Goal: Information Seeking & Learning: Learn about a topic

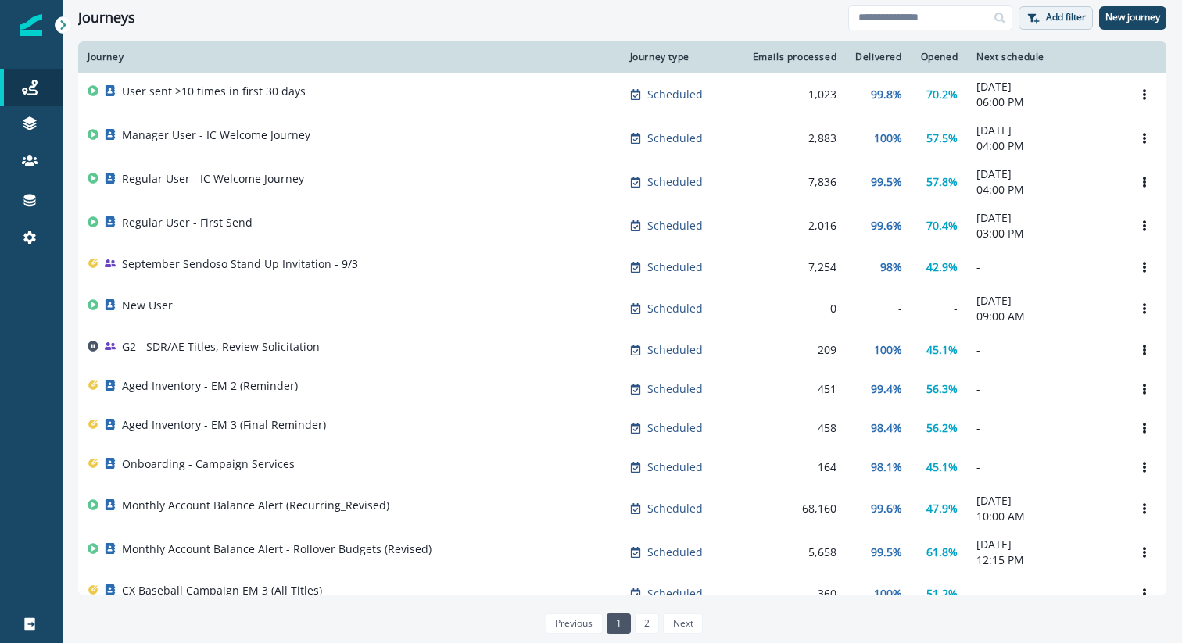
click at [1075, 23] on p "Add filter" at bounding box center [1066, 17] width 40 height 11
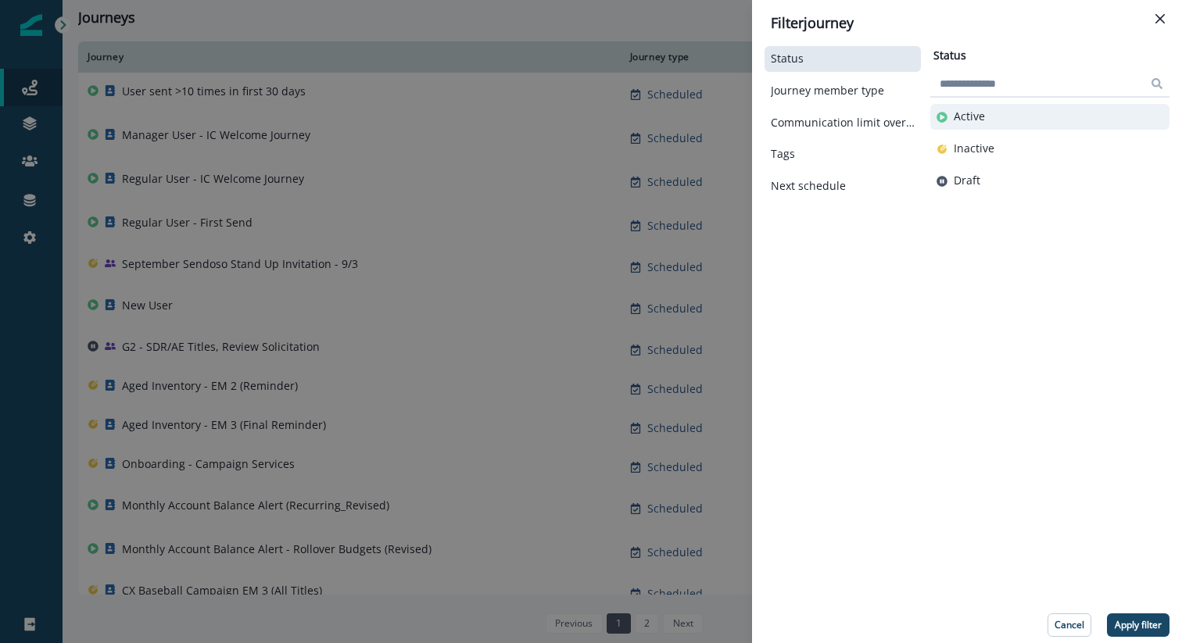
click at [997, 117] on button "Active" at bounding box center [1049, 116] width 227 height 13
click at [1155, 625] on p "Apply filter" at bounding box center [1138, 625] width 47 height 11
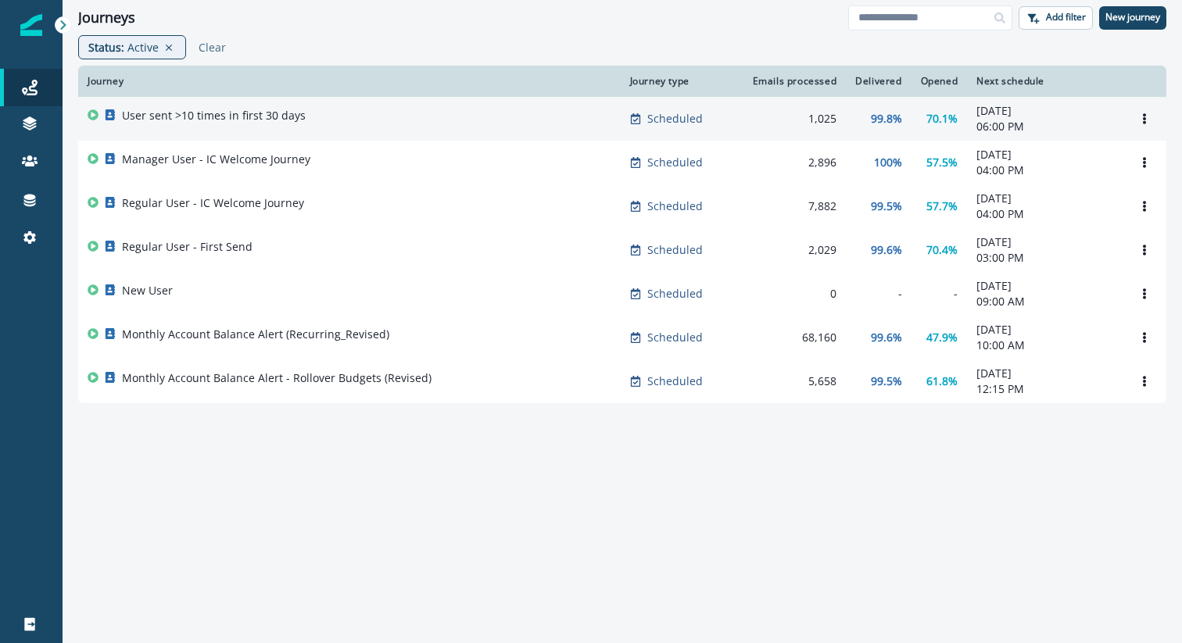
click at [224, 114] on p "User sent >10 times in first 30 days" at bounding box center [214, 116] width 184 height 16
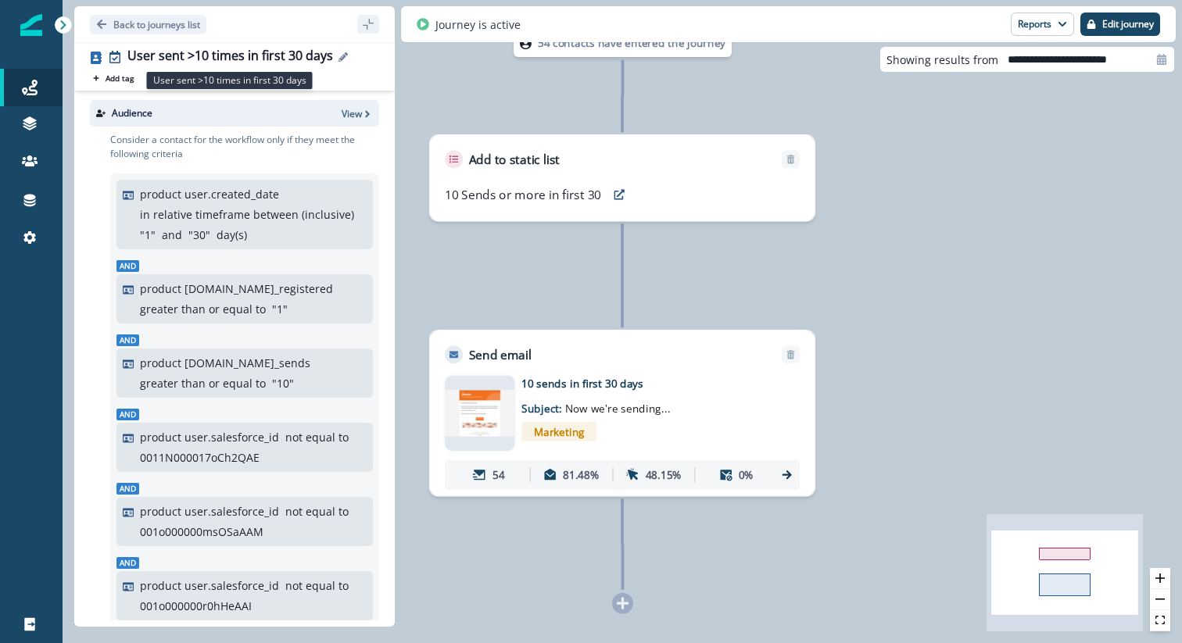
click at [220, 48] on div "User sent >10 times in first 30 days" at bounding box center [230, 56] width 206 height 17
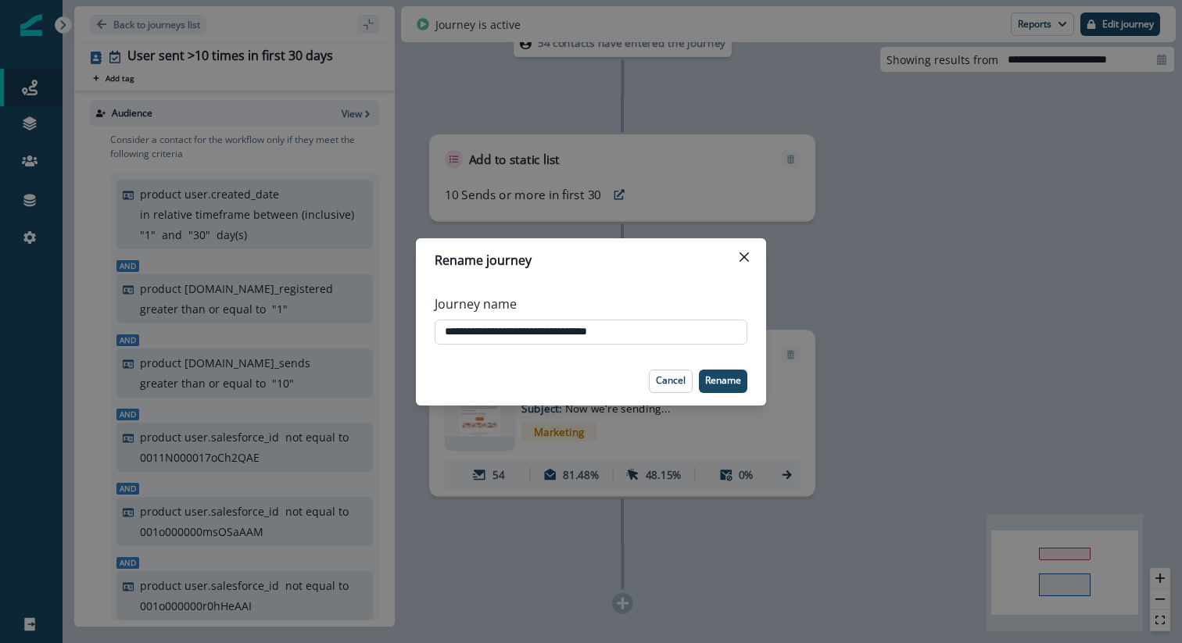
click at [602, 333] on input "**********" at bounding box center [591, 332] width 313 height 25
click at [747, 255] on icon "Close" at bounding box center [743, 256] width 9 height 9
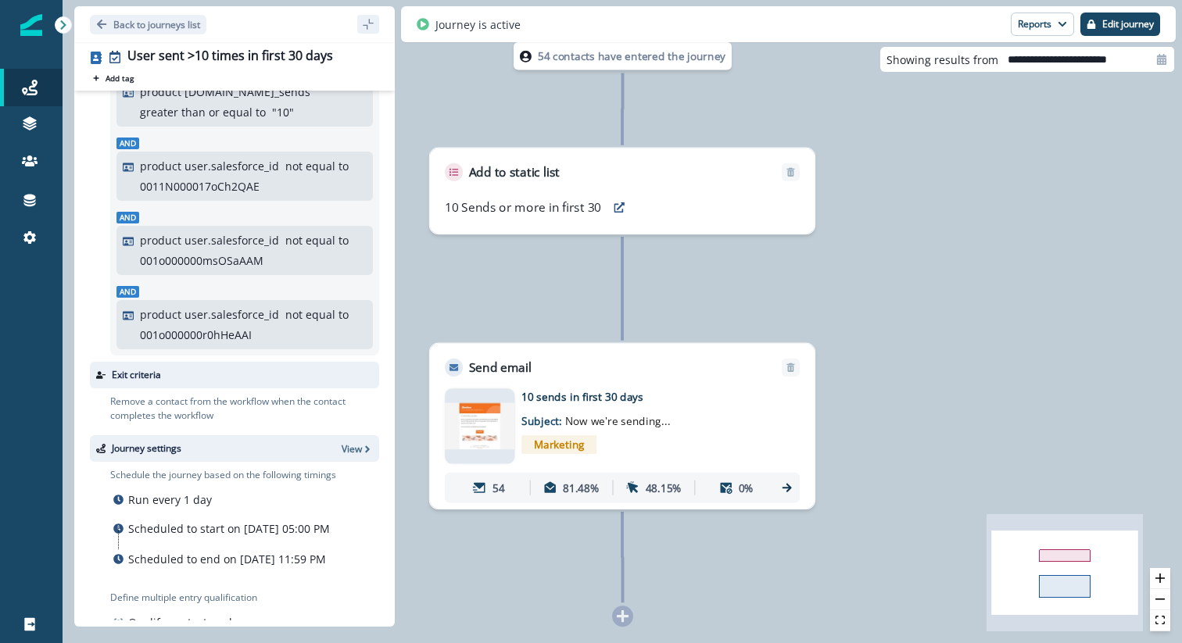
scroll to position [311, 0]
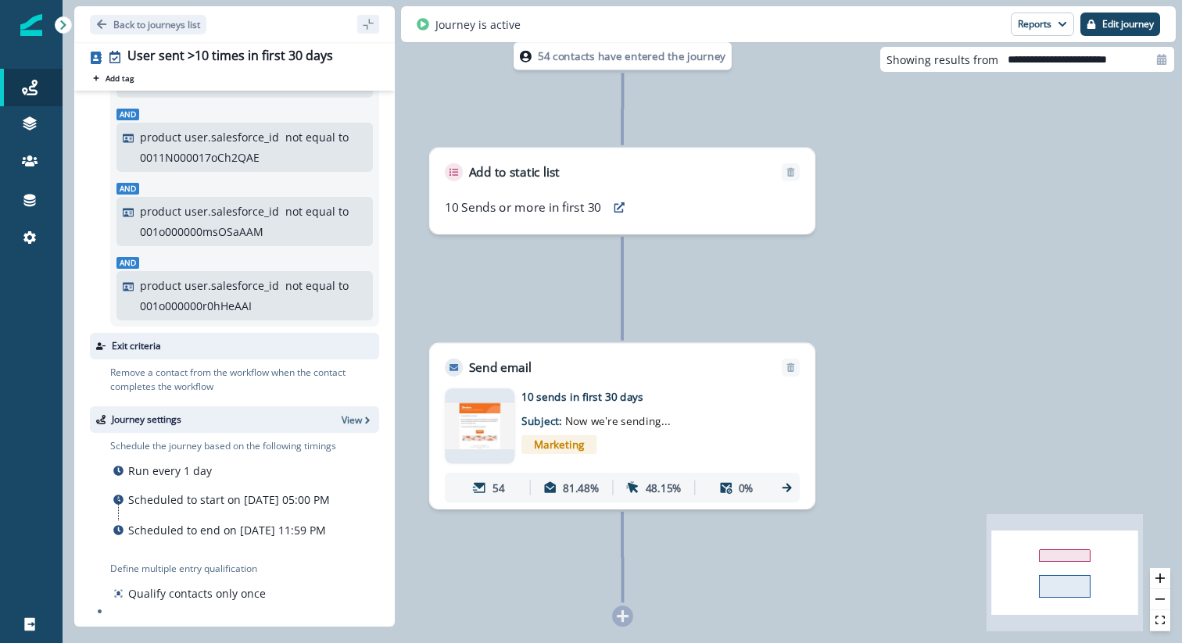
click at [471, 424] on img at bounding box center [480, 426] width 70 height 47
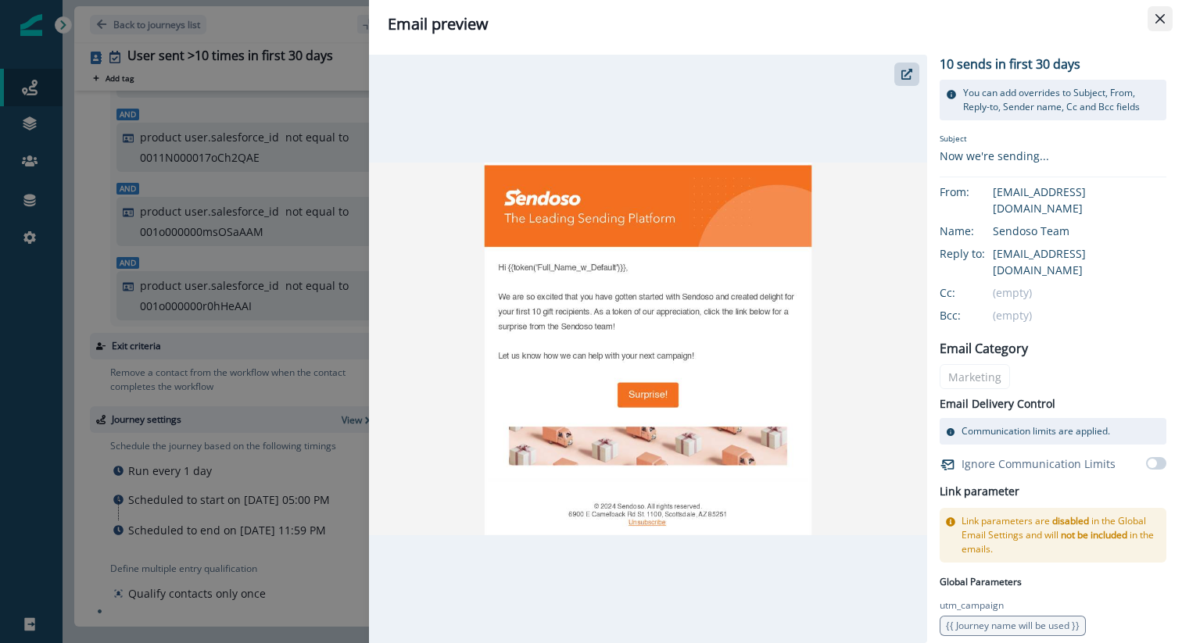
click at [1153, 15] on button "Close" at bounding box center [1160, 18] width 25 height 25
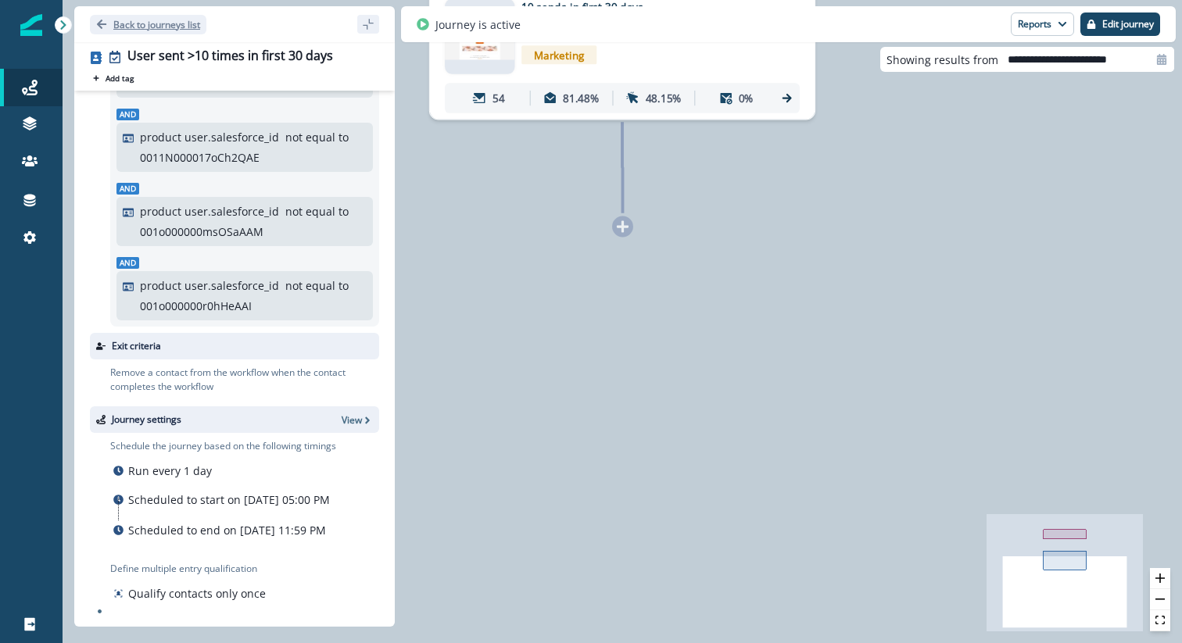
click at [169, 30] on button "Back to journeys list" at bounding box center [148, 25] width 116 height 20
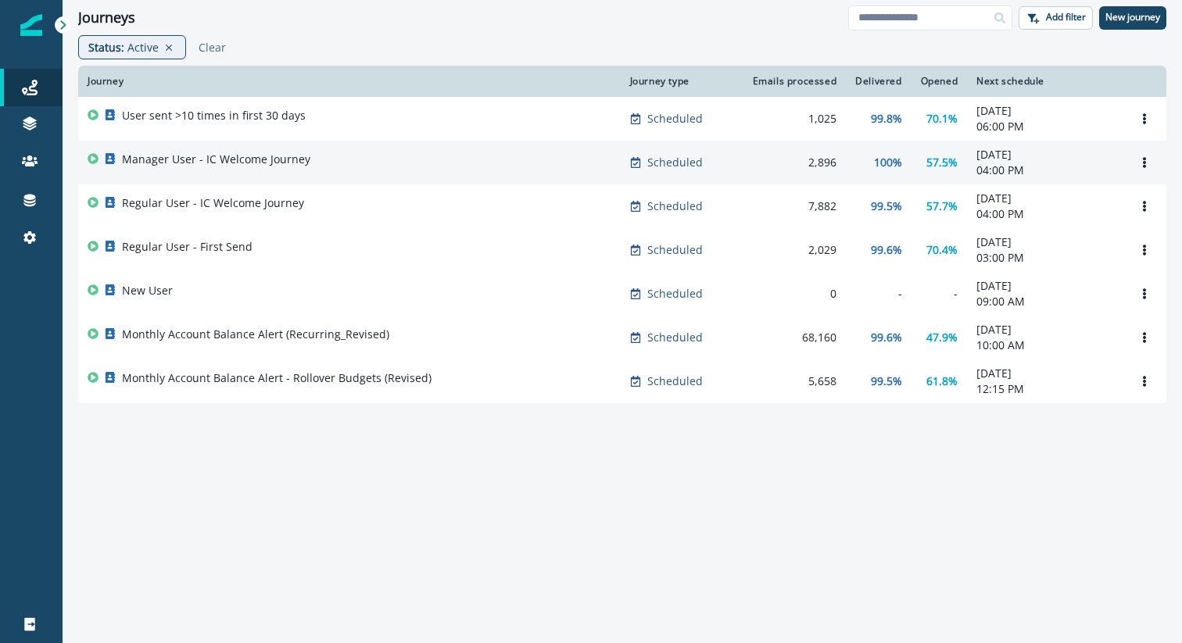
click at [231, 163] on p "Manager User - IC Welcome Journey" at bounding box center [216, 160] width 188 height 16
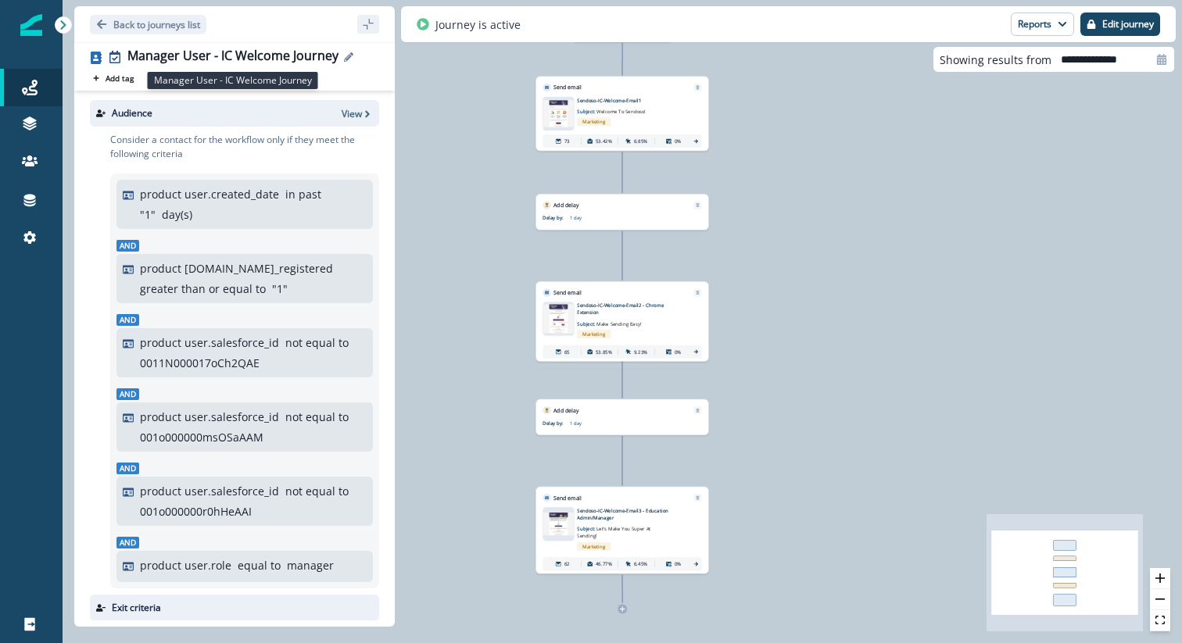
click at [254, 56] on div "Manager User - IC Welcome Journey" at bounding box center [232, 56] width 211 height 17
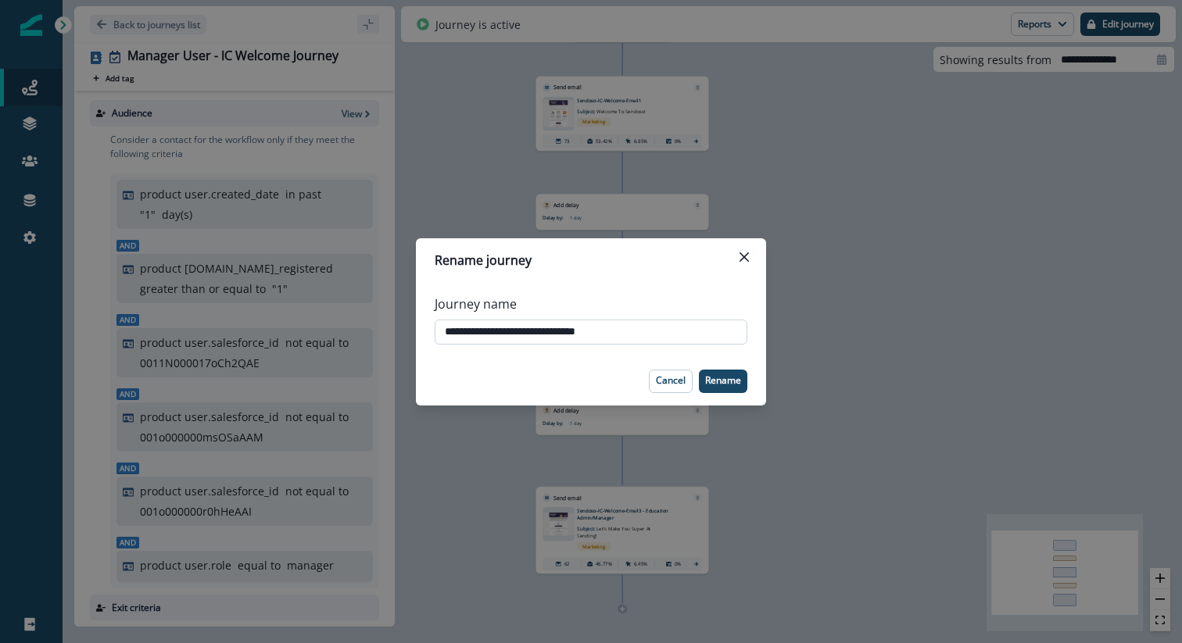
click at [606, 330] on input "**********" at bounding box center [591, 332] width 313 height 25
click at [753, 254] on button "Close" at bounding box center [744, 257] width 25 height 25
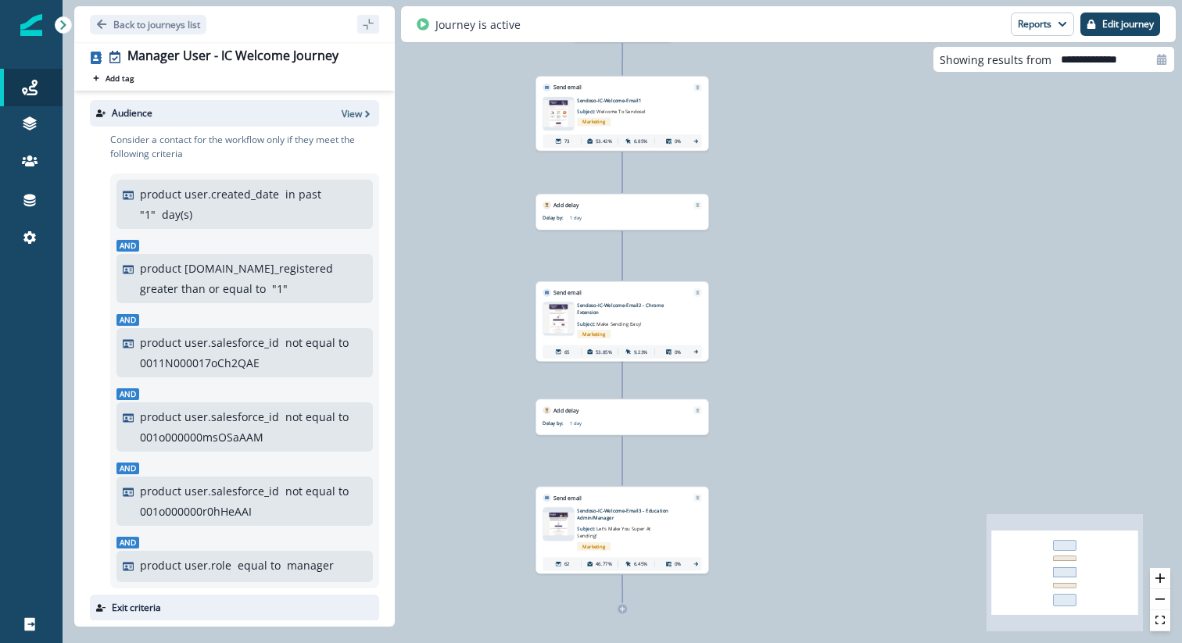
click at [320, 195] on div "product user.created_date in past " 1 " day(s)" at bounding box center [253, 204] width 227 height 37
drag, startPoint x: 317, startPoint y: 194, endPoint x: 203, endPoint y: 209, distance: 115.2
click at [152, 199] on div "product user.created_date in past " 1 " day(s)" at bounding box center [253, 204] width 227 height 37
drag, startPoint x: 210, startPoint y: 218, endPoint x: 198, endPoint y: 223, distance: 13.4
click at [149, 200] on div "product user.created_date in past " 1 " day(s)" at bounding box center [253, 204] width 227 height 37
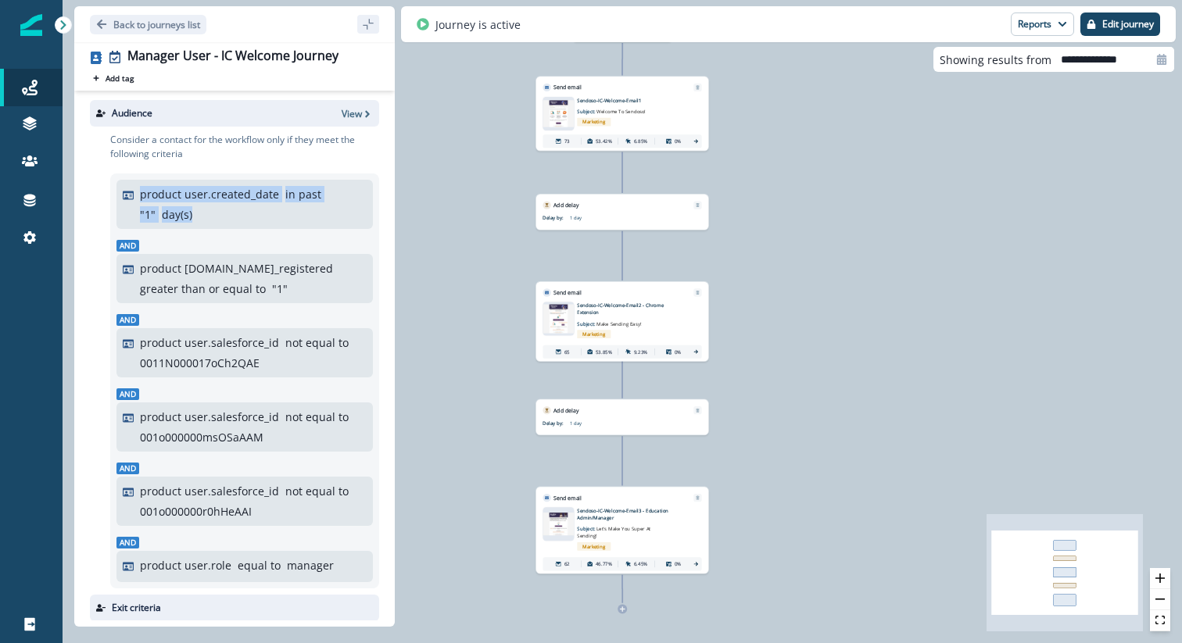
drag, startPoint x: 195, startPoint y: 217, endPoint x: 140, endPoint y: 201, distance: 56.9
click at [140, 201] on div "product user.created_date in past " 1 " day(s)" at bounding box center [245, 204] width 244 height 37
copy div "product user.created_date in past " 1 " day(s)"
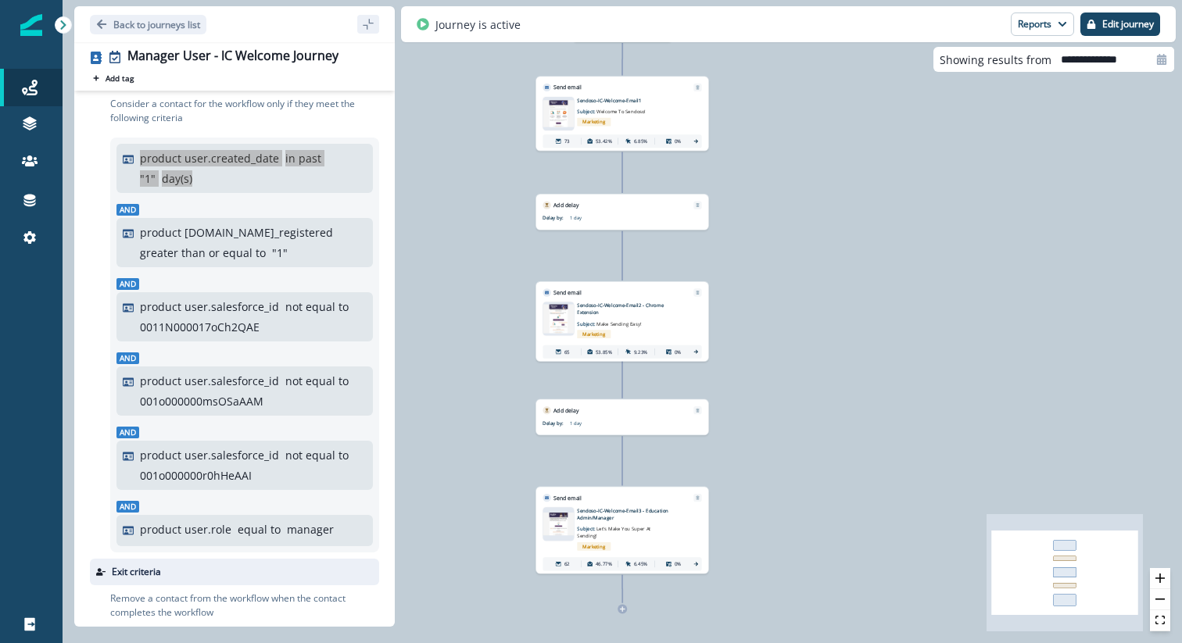
scroll to position [170, 0]
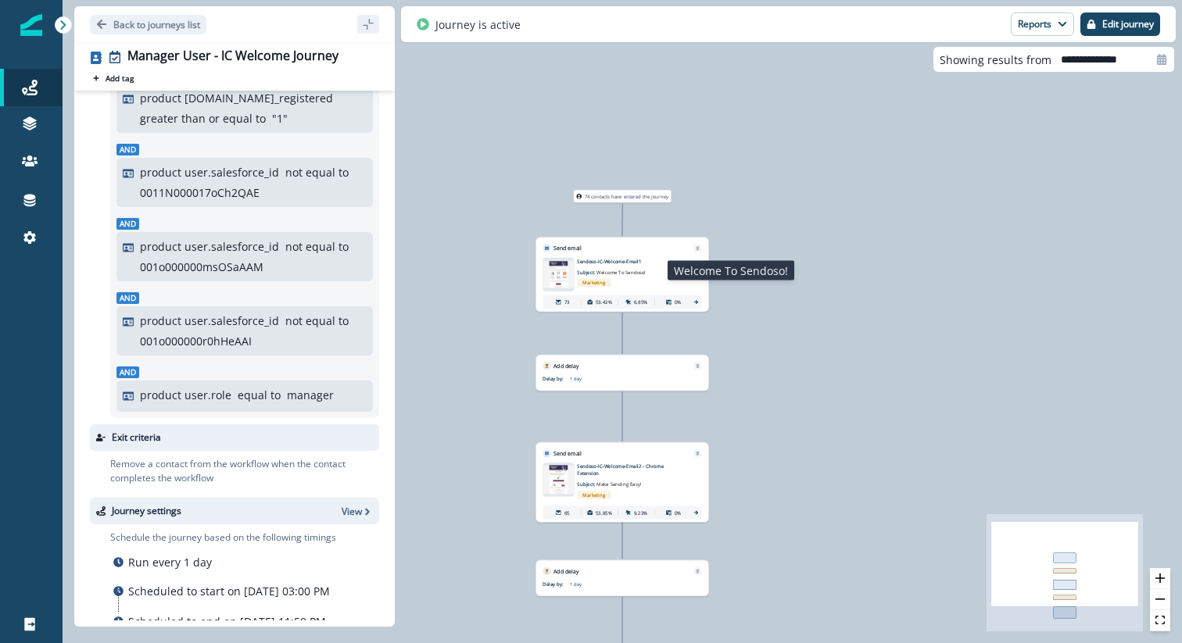
click at [647, 268] on p "Subject: Welcome To Sendoso!" at bounding box center [619, 270] width 84 height 11
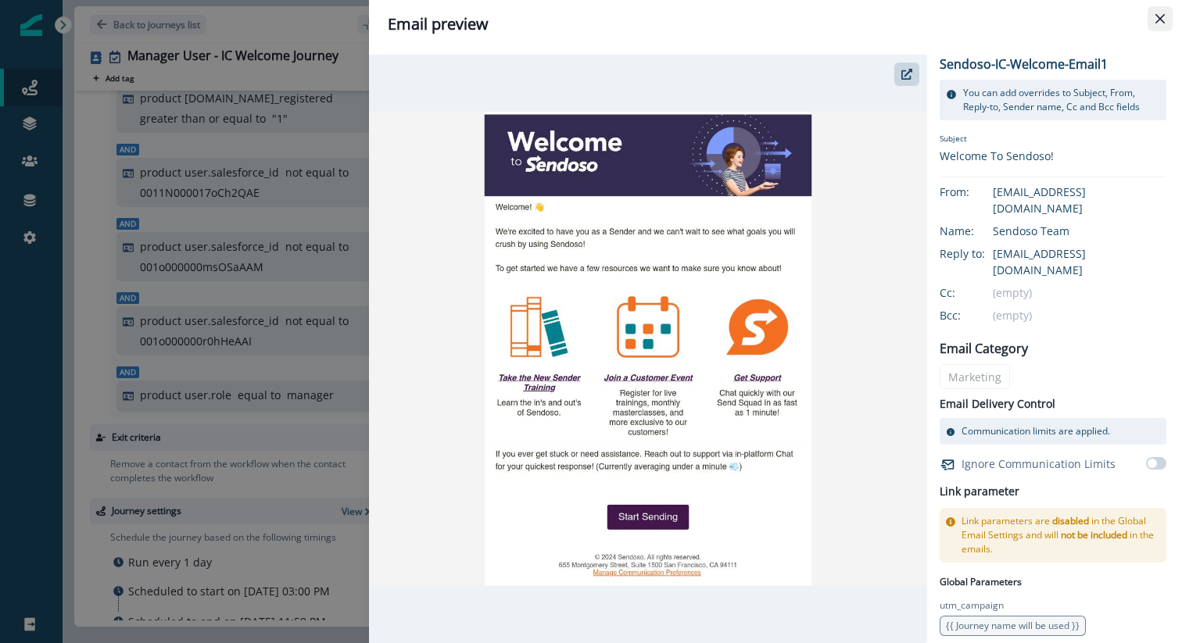
click at [1161, 19] on icon "Close" at bounding box center [1159, 18] width 9 height 9
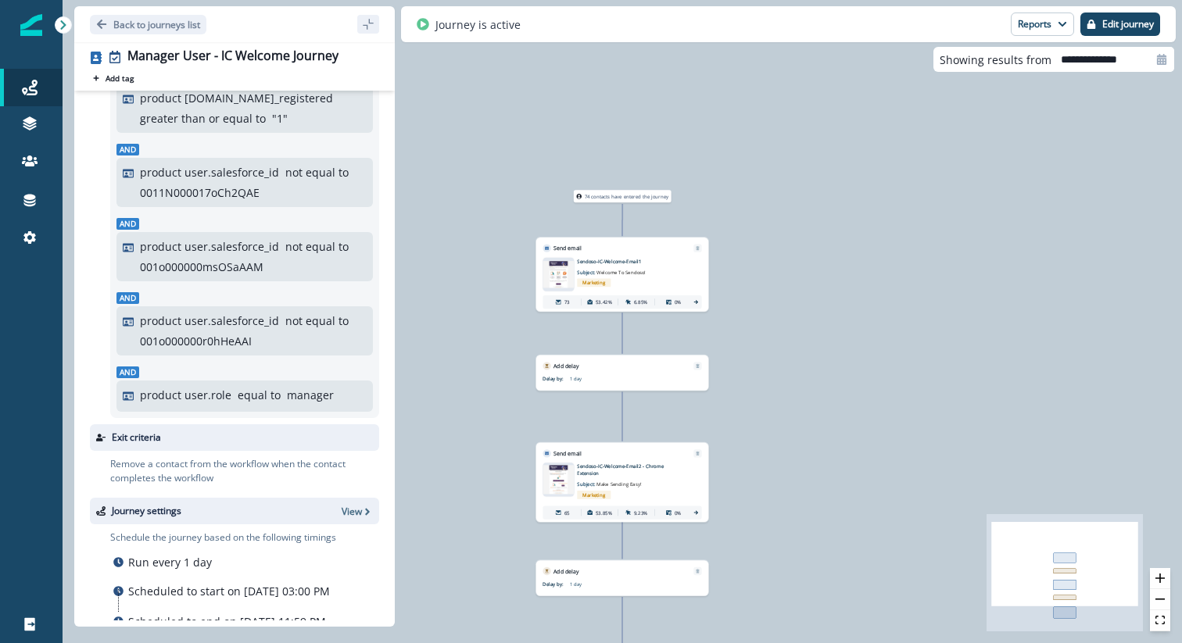
click at [646, 464] on p "Sendoso-IC-Welcome-Email2 - Chrome Extension" at bounding box center [631, 470] width 108 height 14
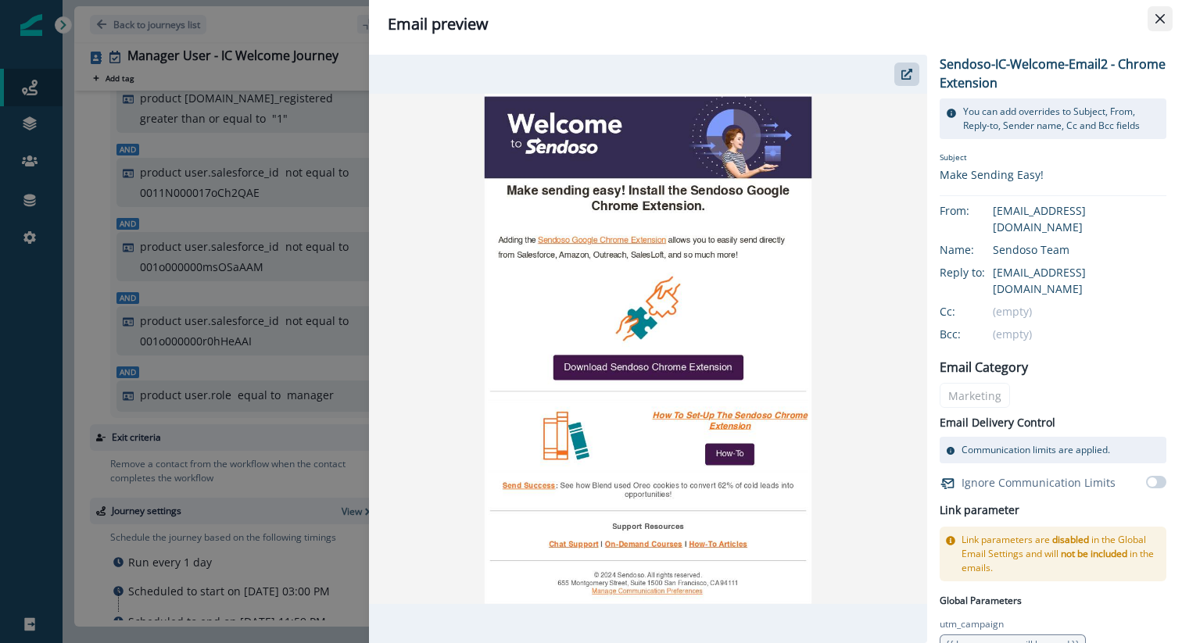
click at [1162, 20] on icon "Close" at bounding box center [1159, 18] width 9 height 9
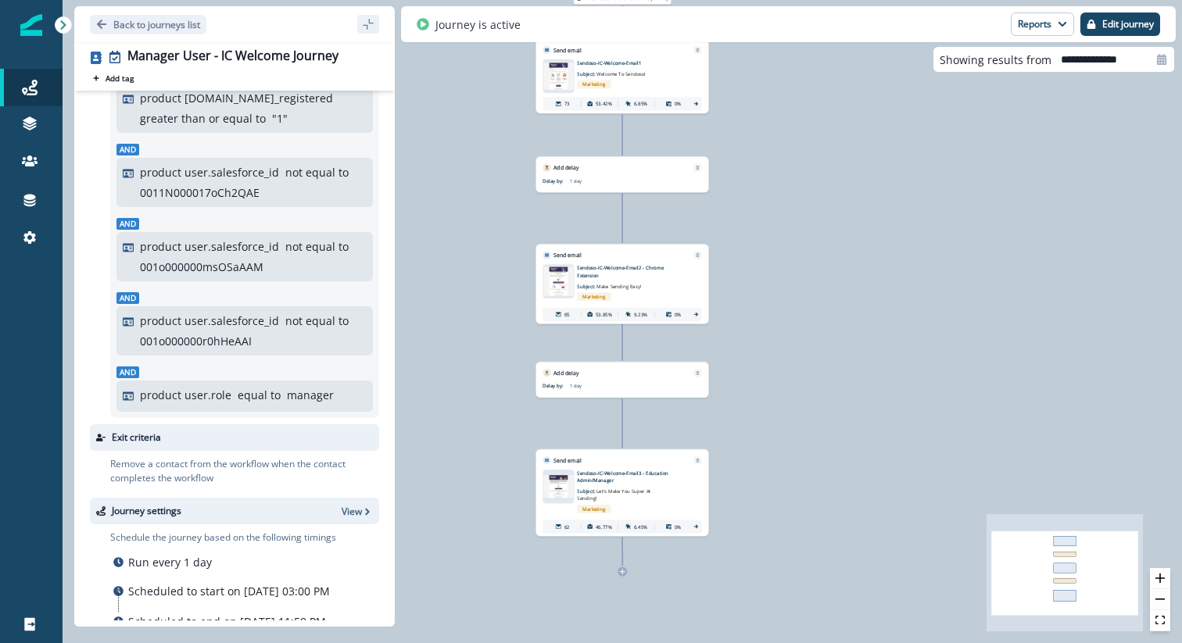
click at [668, 478] on p "Sendoso-IC-Welcome-Email3 - Education Admin/Manager" at bounding box center [631, 477] width 108 height 14
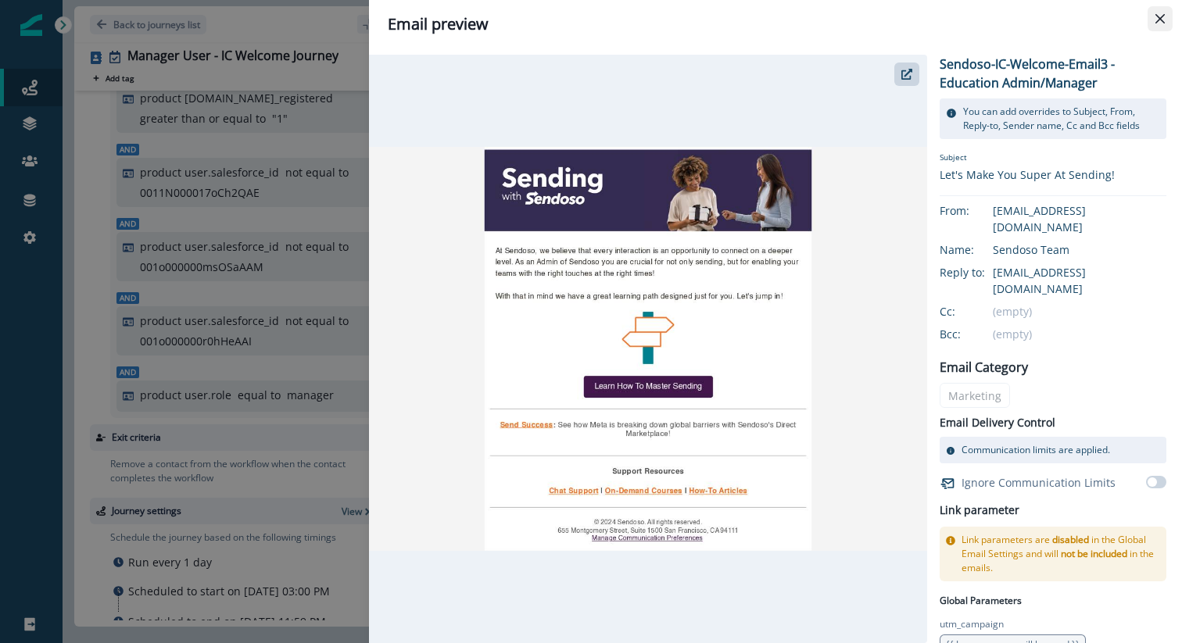
click at [1160, 19] on icon "Close" at bounding box center [1159, 18] width 9 height 9
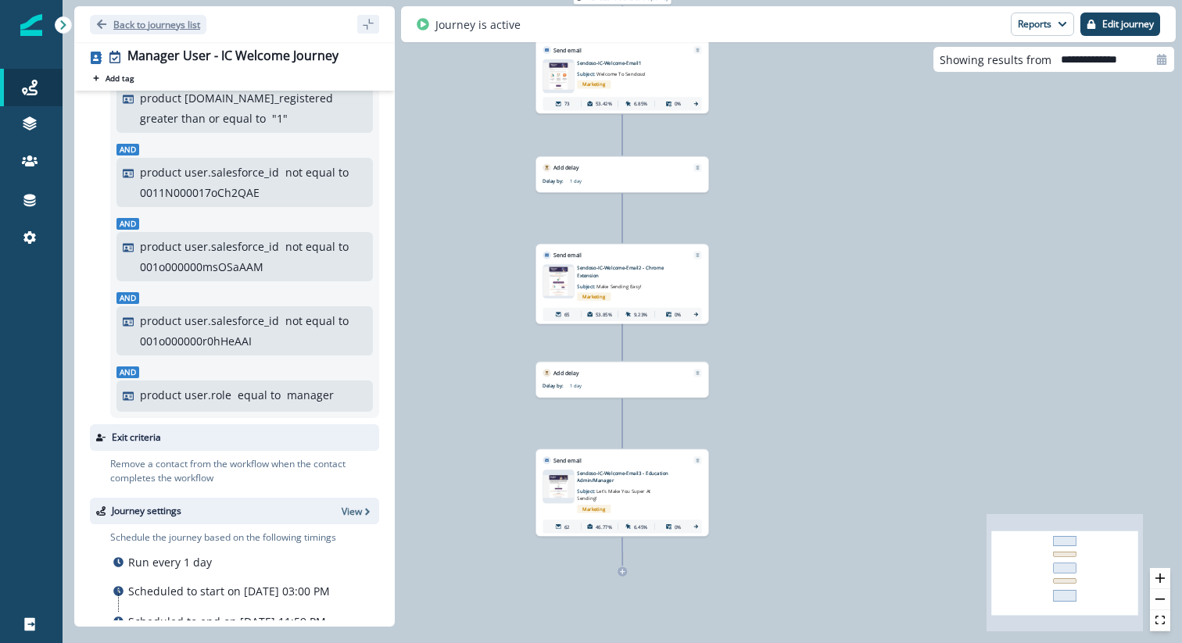
click at [152, 24] on p "Back to journeys list" at bounding box center [156, 24] width 87 height 13
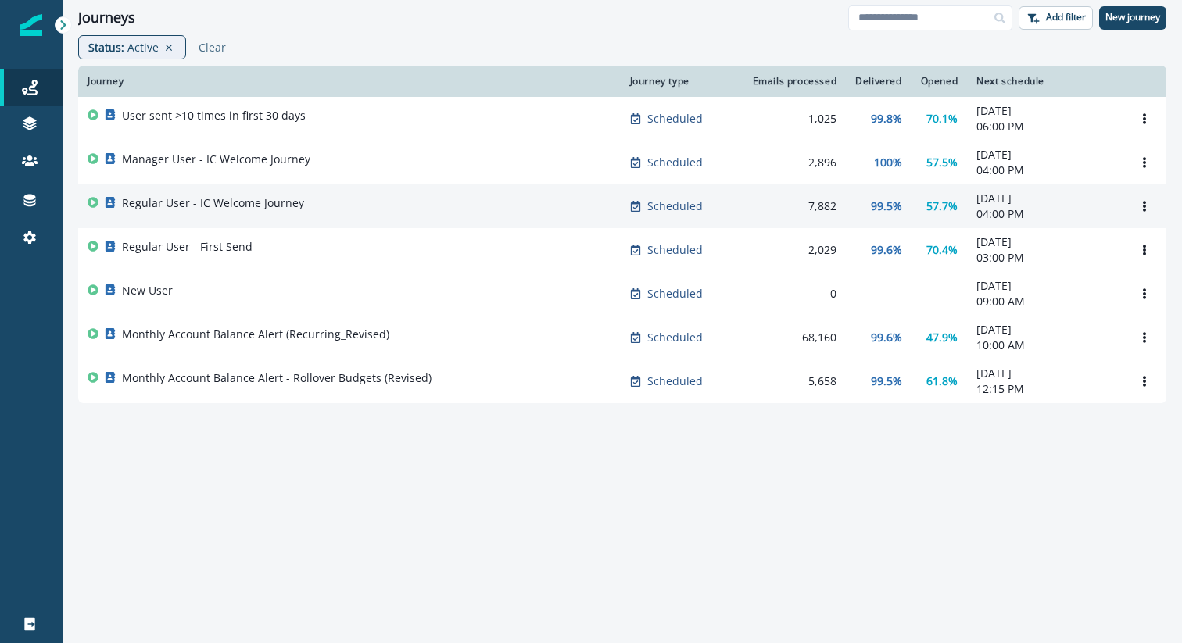
click at [195, 203] on p "Regular User - IC Welcome Journey" at bounding box center [213, 203] width 182 height 16
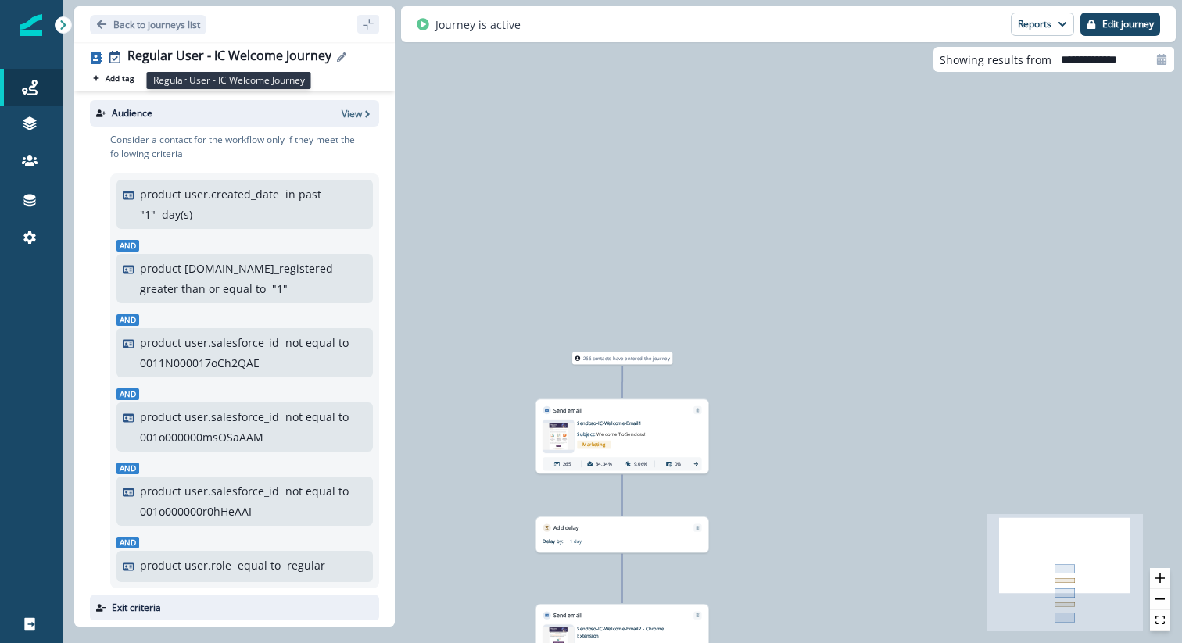
click at [245, 56] on div "Regular User - IC Welcome Journey" at bounding box center [229, 56] width 204 height 17
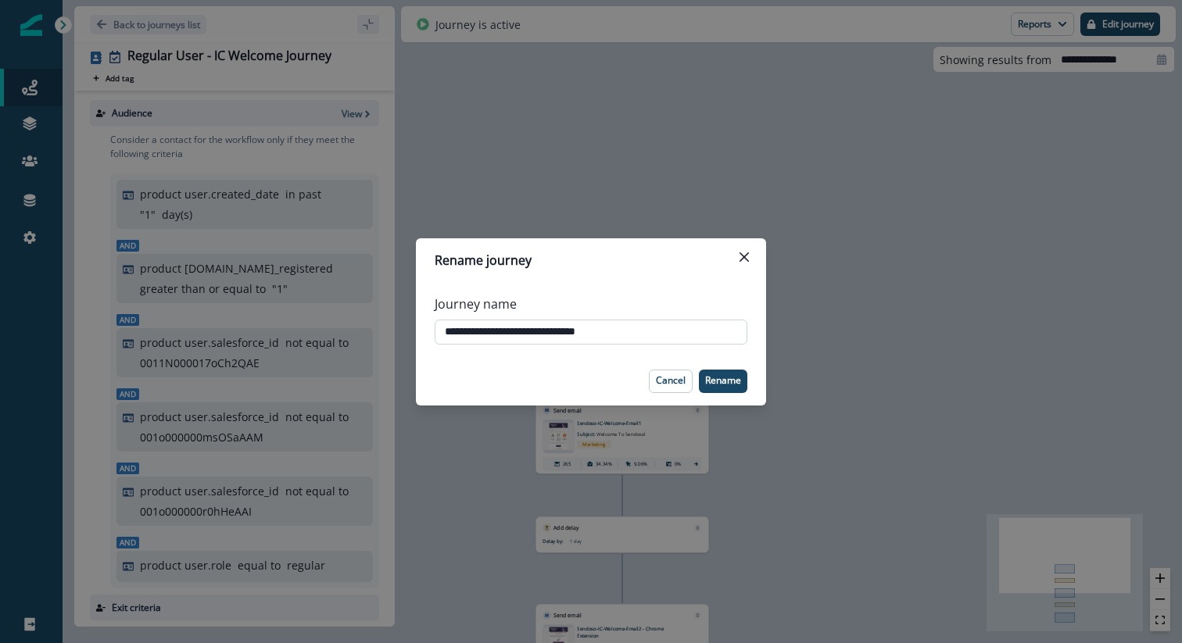
click at [567, 330] on input "**********" at bounding box center [591, 332] width 313 height 25
click at [743, 252] on icon "Close" at bounding box center [743, 256] width 9 height 9
click at [743, 252] on div "266 contacts have entered the journey Send email Email asset changed, journey r…" at bounding box center [622, 321] width 1119 height 643
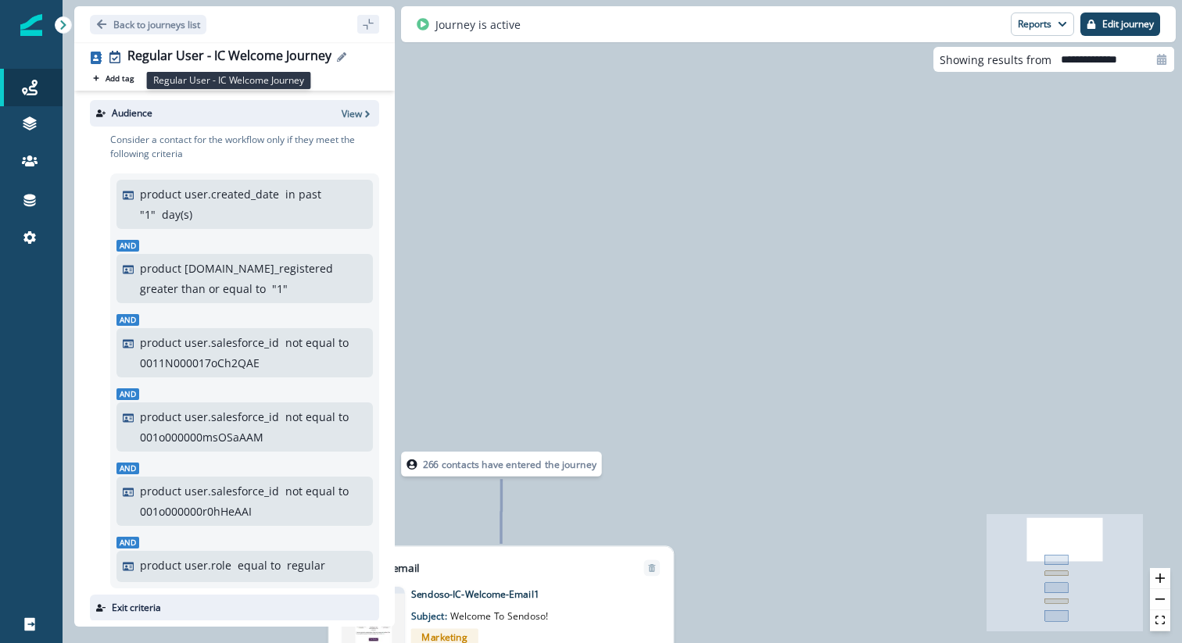
click at [185, 59] on div "Regular User - IC Welcome Journey" at bounding box center [229, 56] width 204 height 17
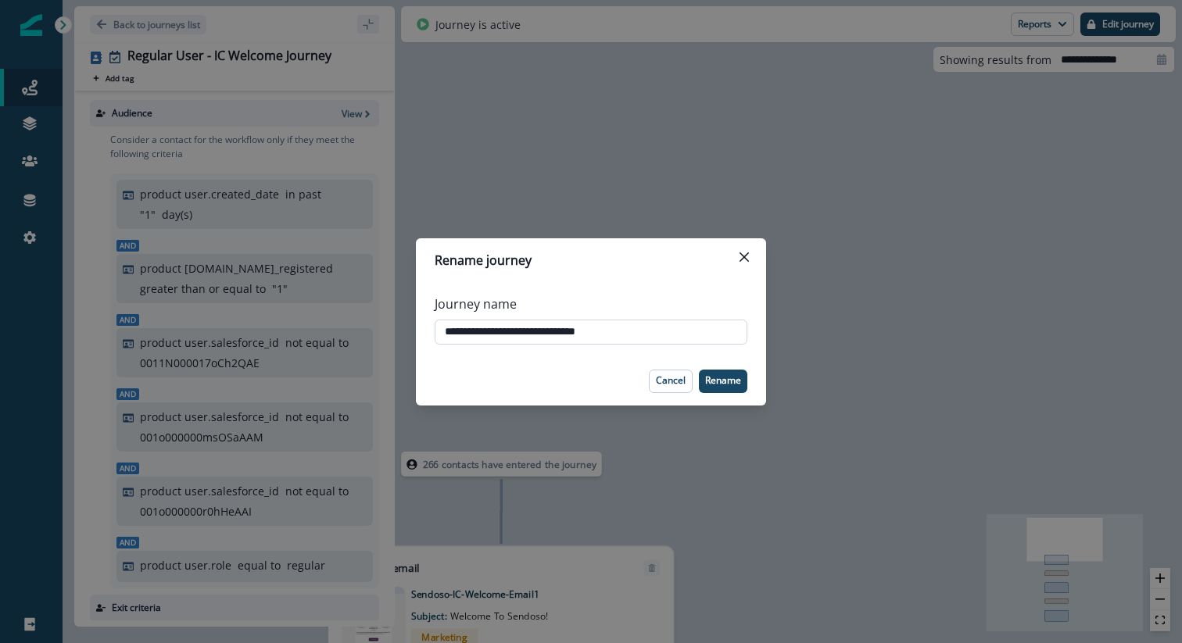
click at [582, 336] on input "**********" at bounding box center [591, 332] width 313 height 25
click at [740, 258] on icon "Close" at bounding box center [743, 256] width 9 height 9
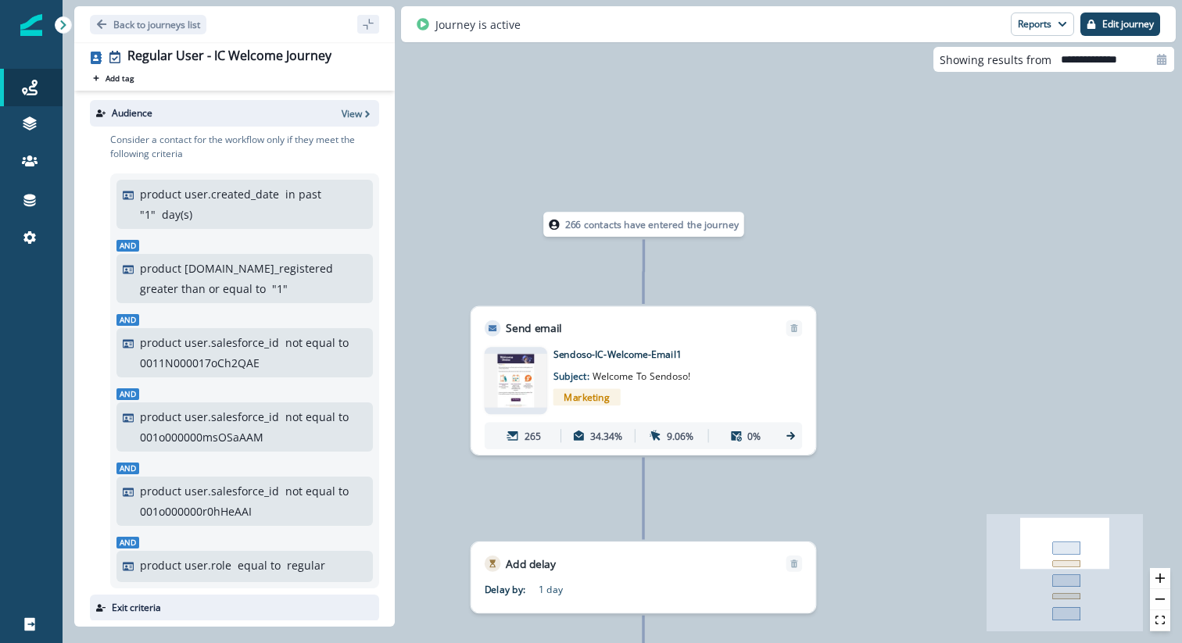
drag, startPoint x: 785, startPoint y: 426, endPoint x: 951, endPoint y: 355, distance: 181.1
click at [952, 355] on div "266 contacts have entered the journey Send email Email asset changed, journey r…" at bounding box center [622, 321] width 1119 height 643
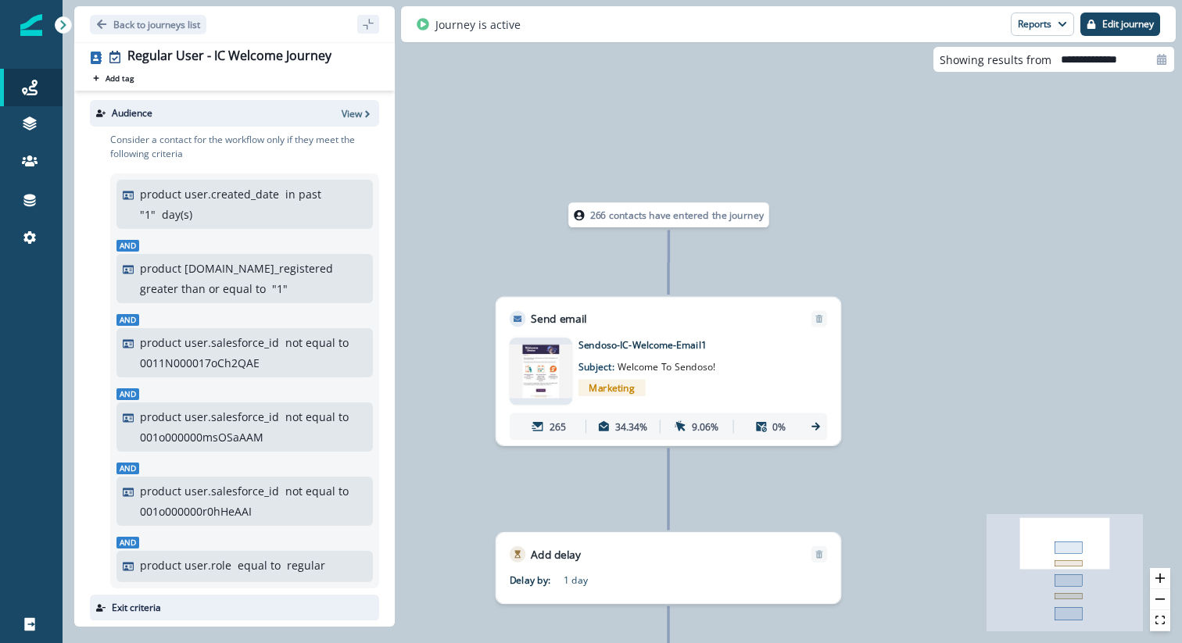
click at [536, 373] on img at bounding box center [541, 371] width 63 height 53
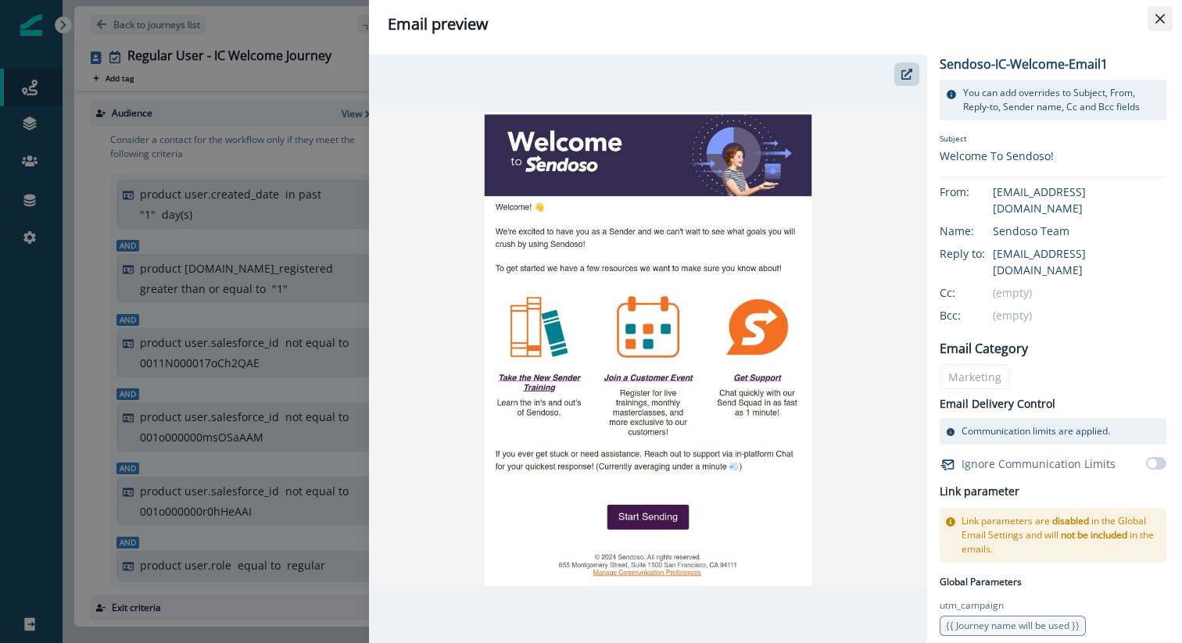
click at [1159, 18] on icon "Close" at bounding box center [1159, 18] width 9 height 9
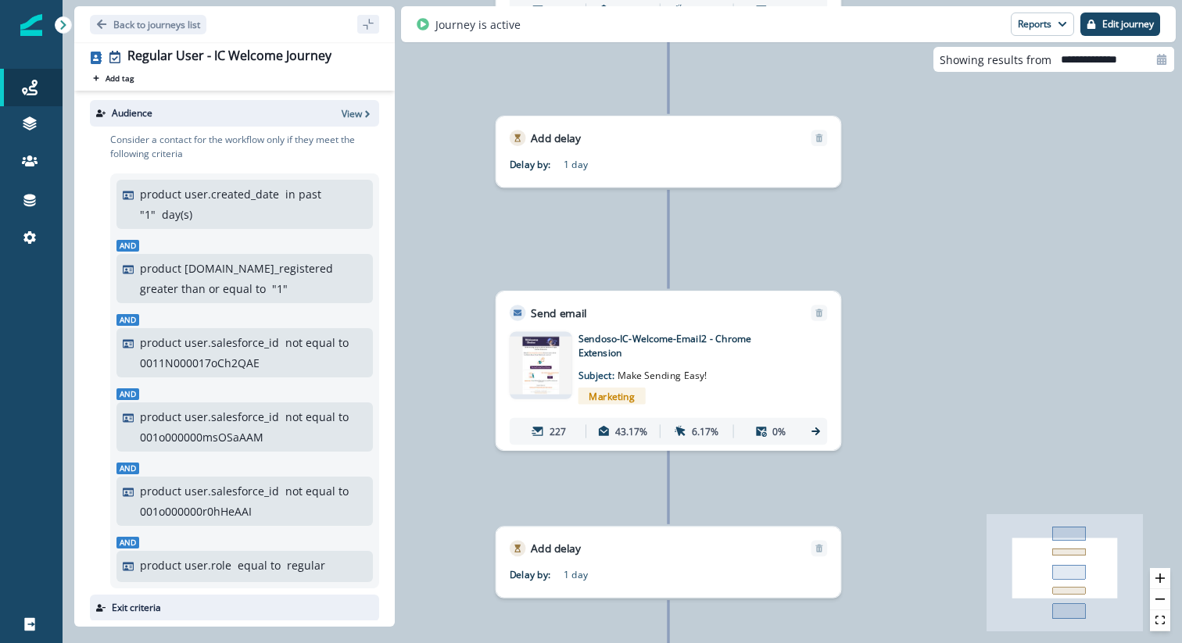
click at [537, 368] on img at bounding box center [541, 365] width 63 height 57
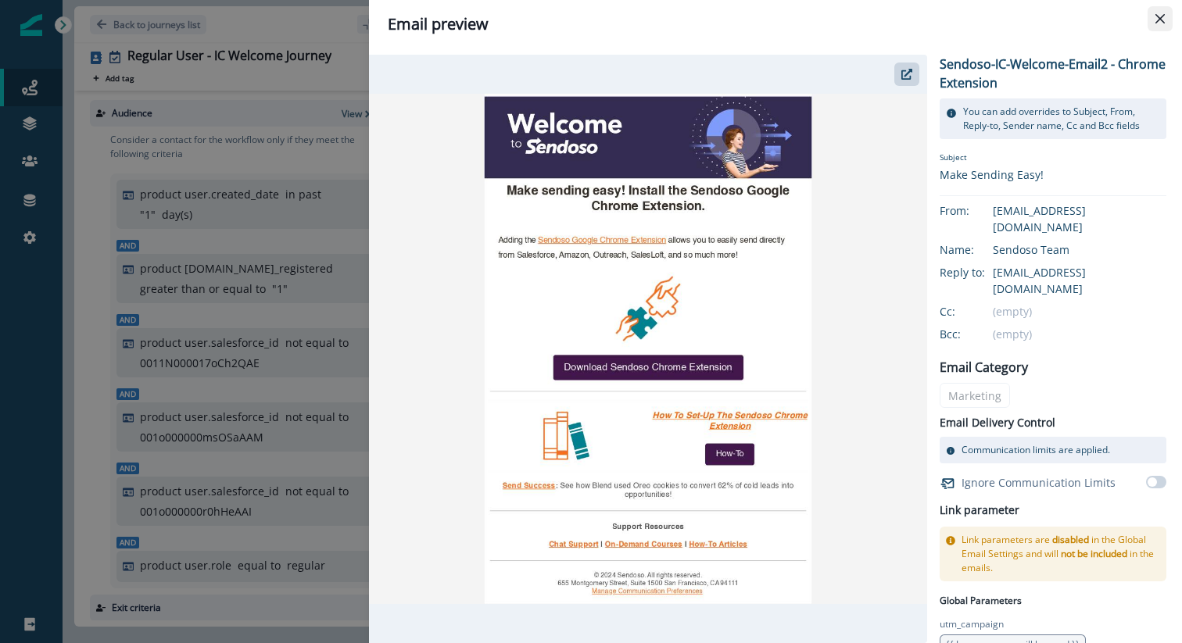
click at [1160, 17] on icon "Close" at bounding box center [1159, 18] width 9 height 9
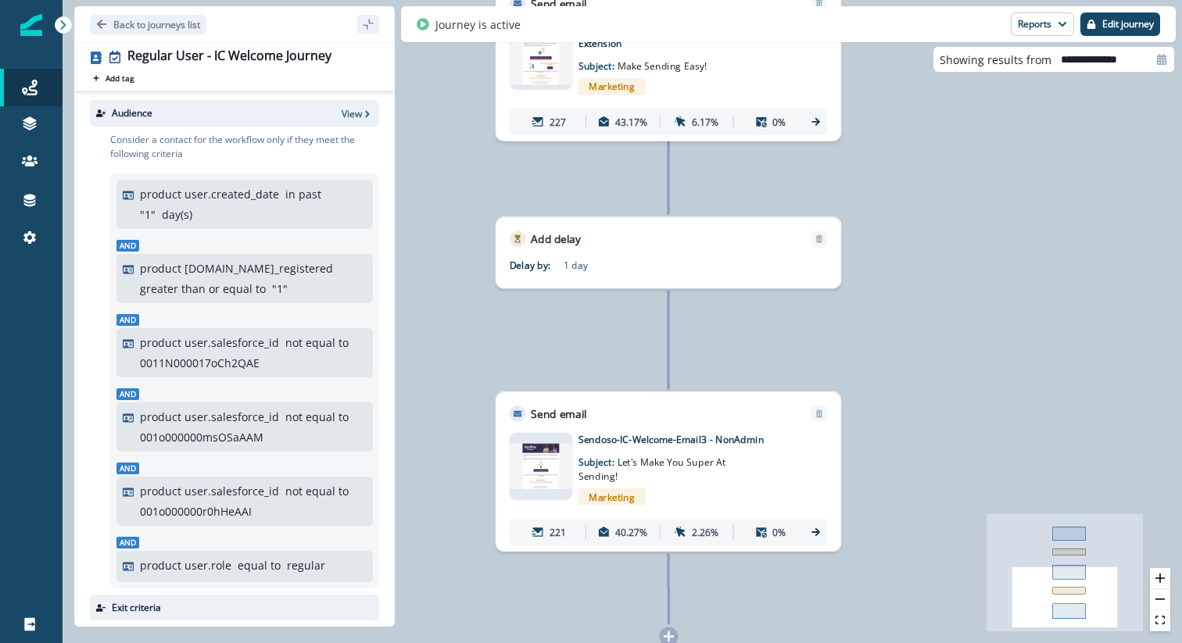
click at [529, 478] on img at bounding box center [541, 466] width 63 height 45
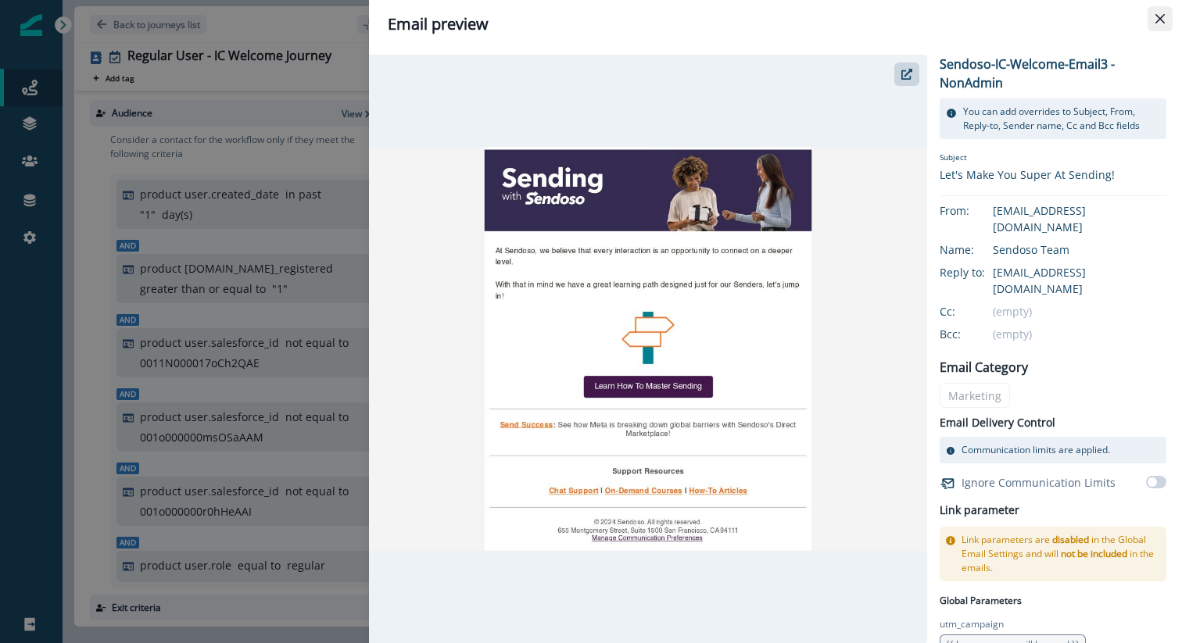
click at [1167, 15] on button "Close" at bounding box center [1160, 18] width 25 height 25
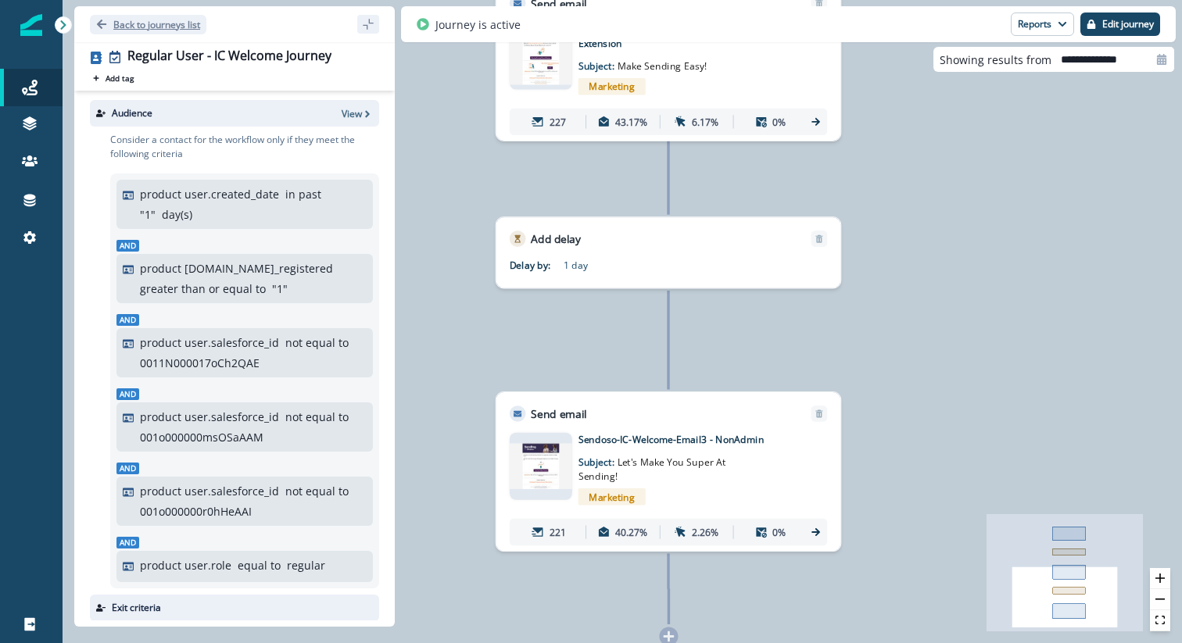
click at [157, 27] on p "Back to journeys list" at bounding box center [156, 24] width 87 height 13
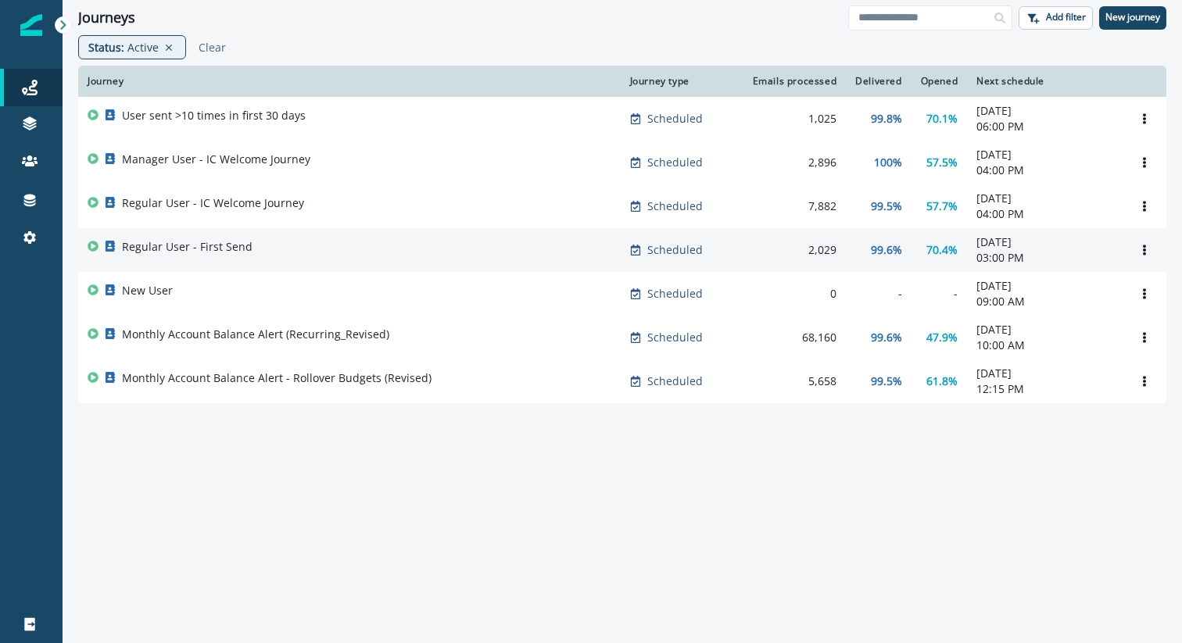
click at [185, 249] on p "Regular User - First Send" at bounding box center [187, 247] width 131 height 16
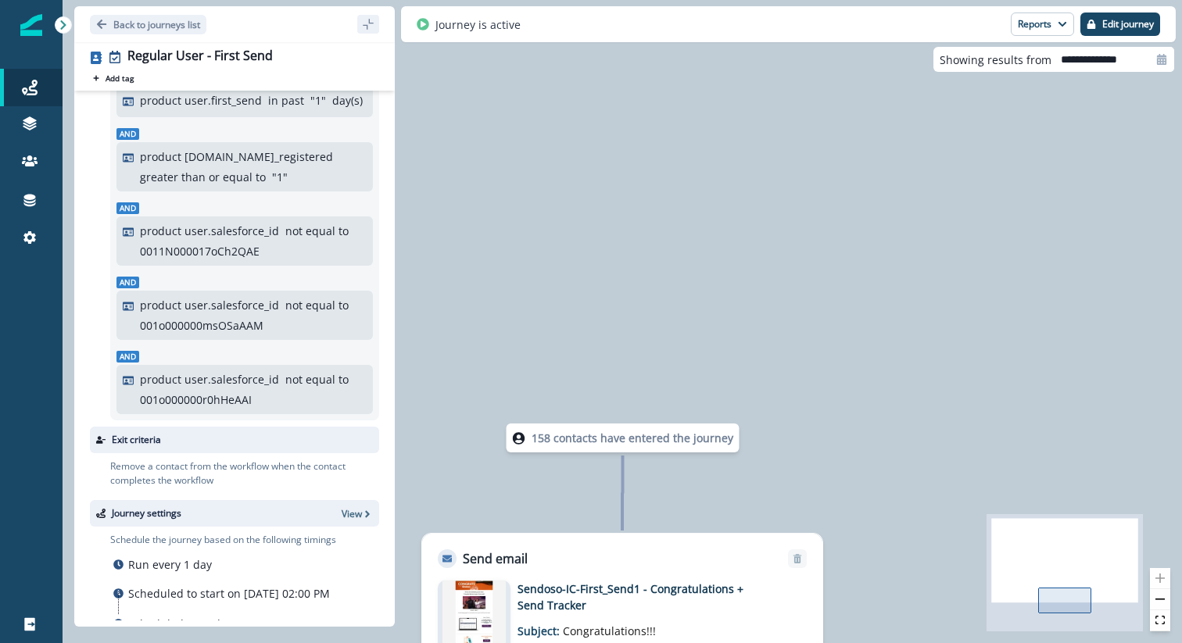
scroll to position [238, 0]
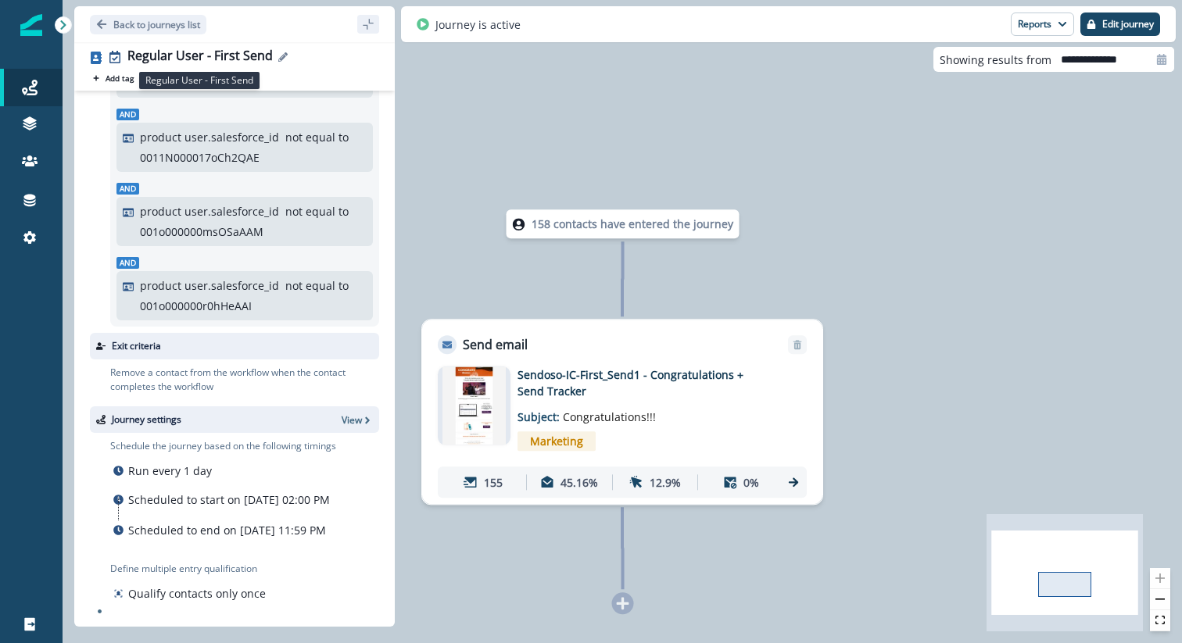
click at [204, 54] on div "Regular User - First Send" at bounding box center [199, 56] width 145 height 17
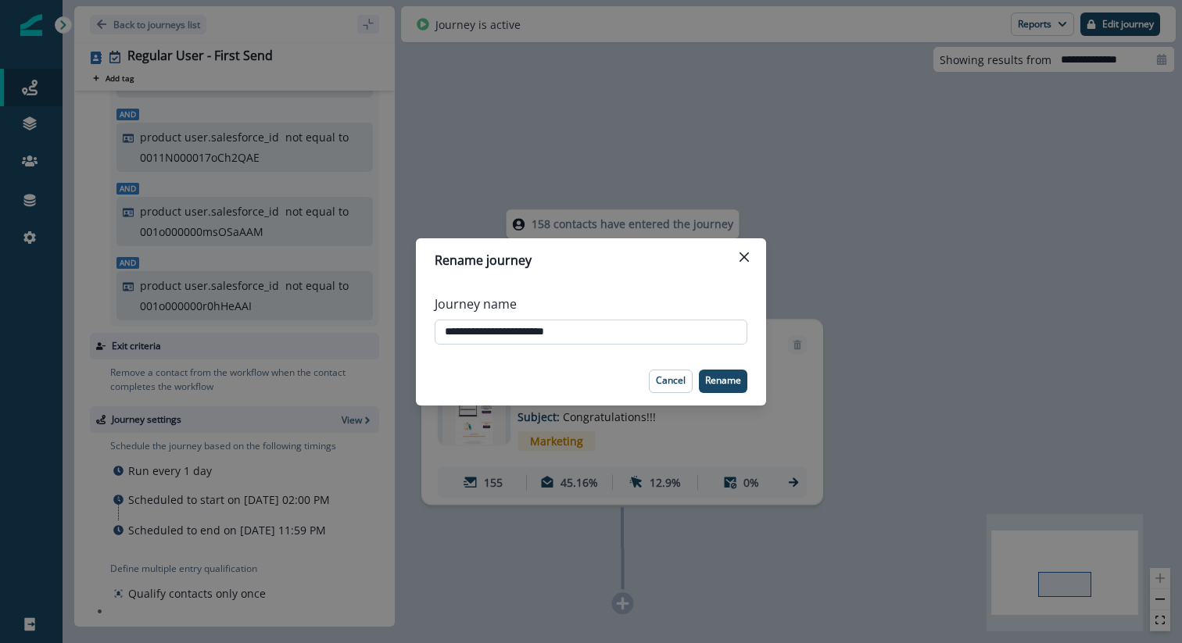
click at [548, 335] on input "**********" at bounding box center [591, 332] width 313 height 25
click at [625, 332] on input "**********" at bounding box center [591, 332] width 313 height 25
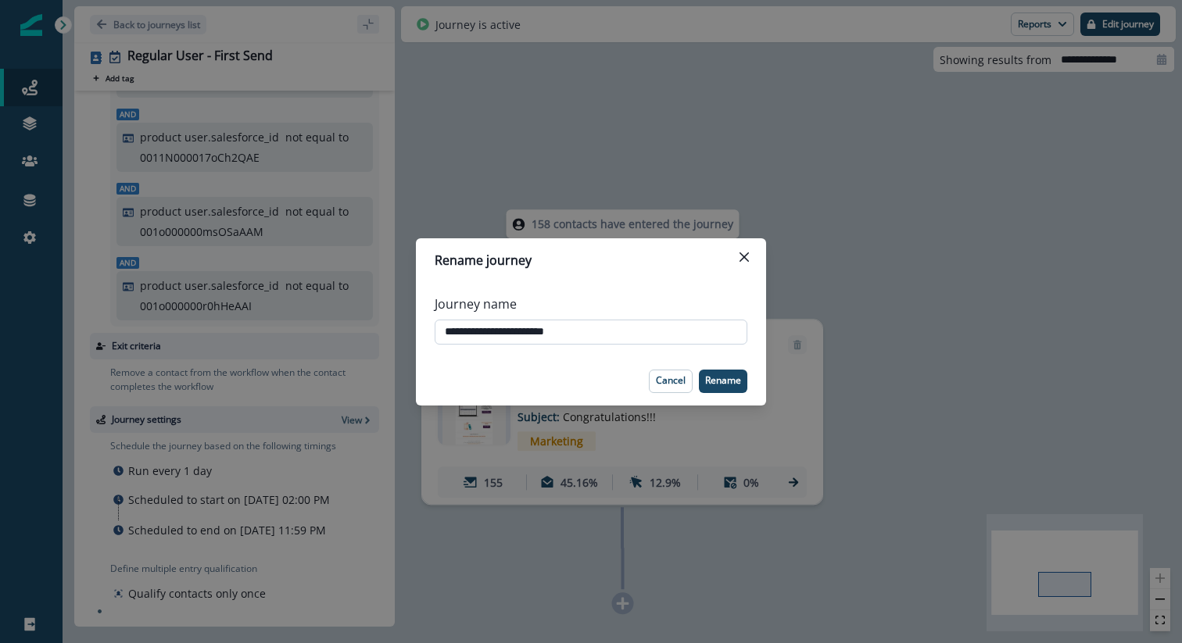
click at [625, 332] on input "**********" at bounding box center [591, 332] width 313 height 25
click at [745, 260] on icon "Close" at bounding box center [743, 256] width 9 height 9
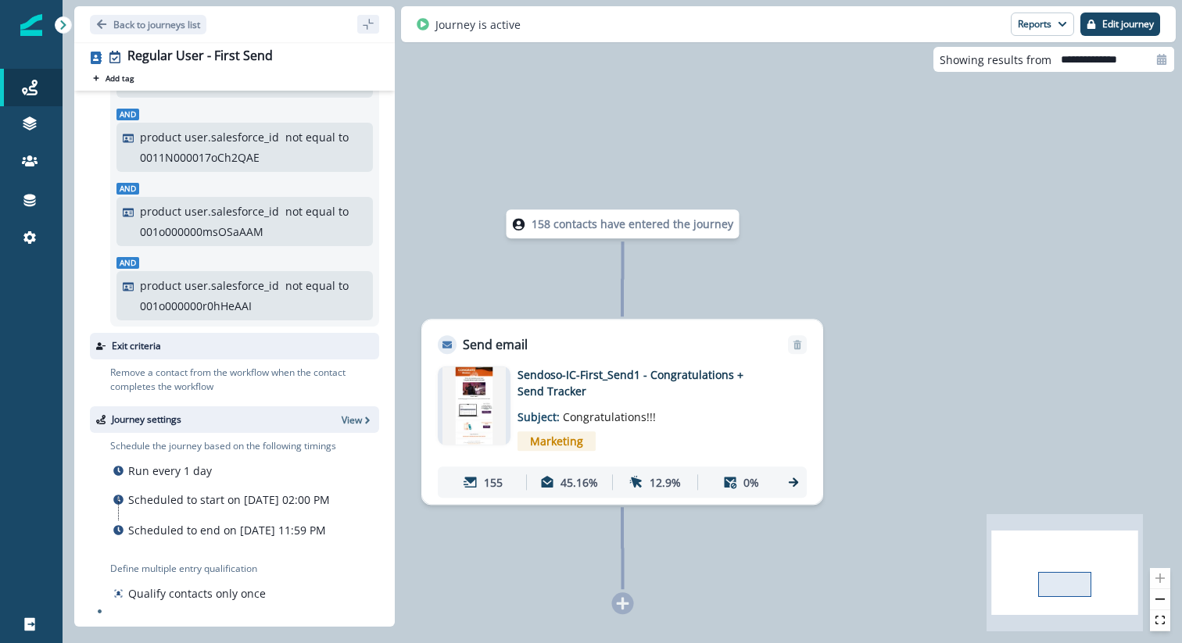
scroll to position [0, 0]
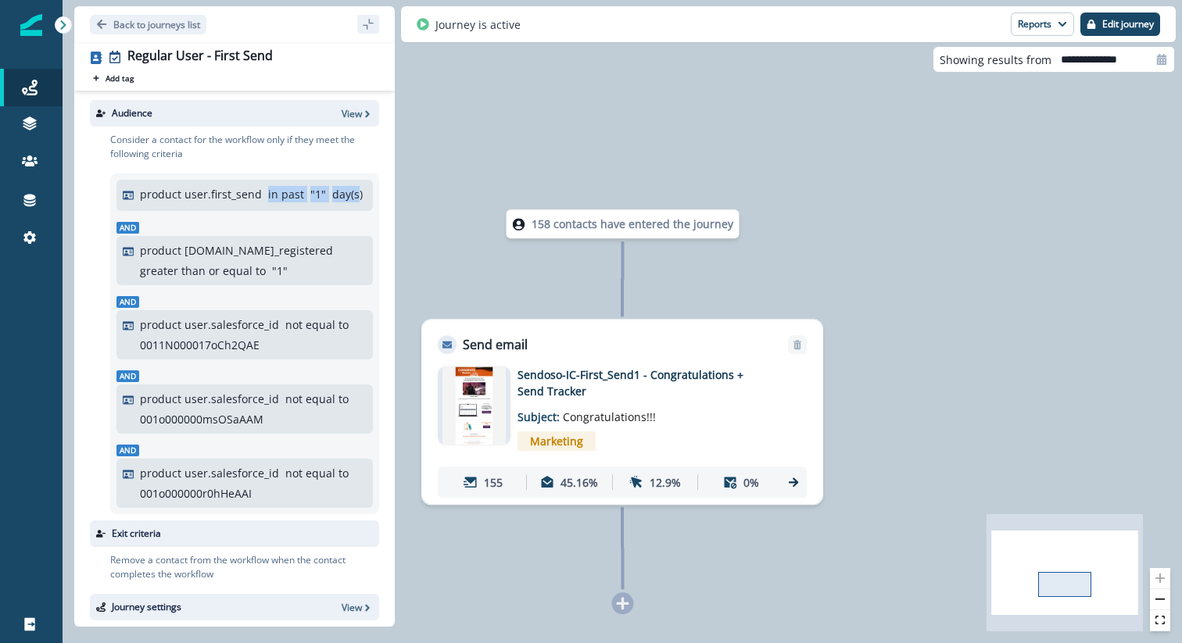
drag, startPoint x: 211, startPoint y: 216, endPoint x: 187, endPoint y: 212, distance: 24.5
click at [187, 202] on div "product user.first_send in past " 1 " day(s)" at bounding box center [253, 194] width 227 height 16
click at [332, 202] on p "day(s)" at bounding box center [347, 194] width 30 height 16
drag, startPoint x: 260, startPoint y: 195, endPoint x: 140, endPoint y: 200, distance: 119.7
click at [140, 200] on div "product user.first_send in past " 1 " day(s)" at bounding box center [245, 195] width 244 height 19
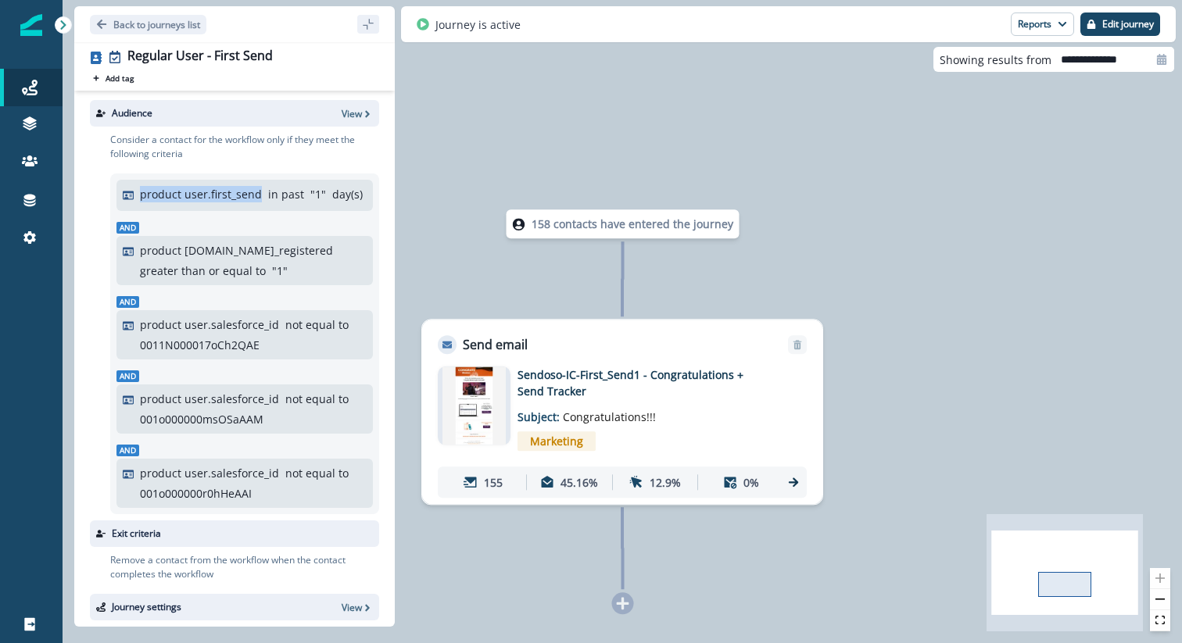
copy p "product user.first_send"
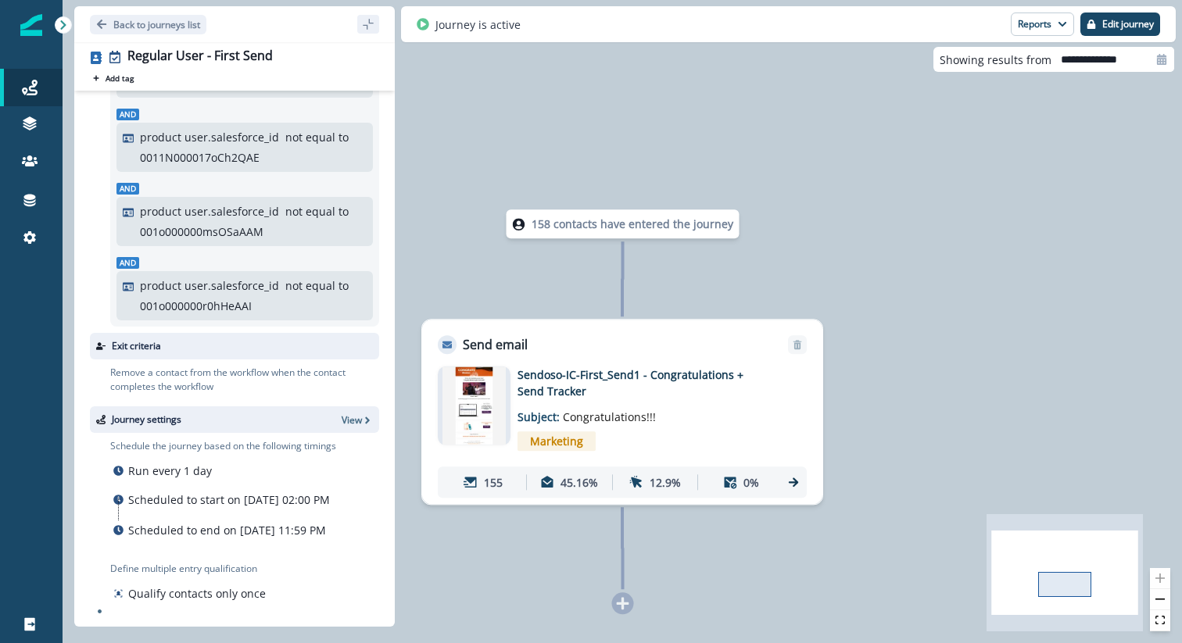
scroll to position [238, 0]
click at [490, 402] on img at bounding box center [473, 406] width 63 height 78
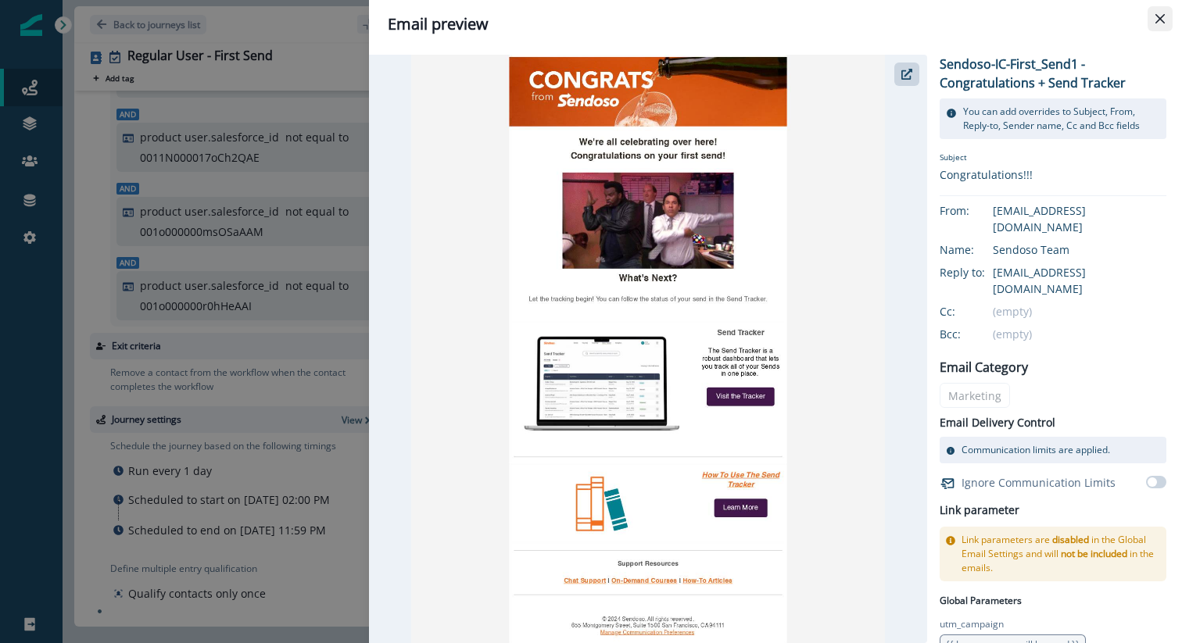
click at [1166, 20] on button "Close" at bounding box center [1160, 18] width 25 height 25
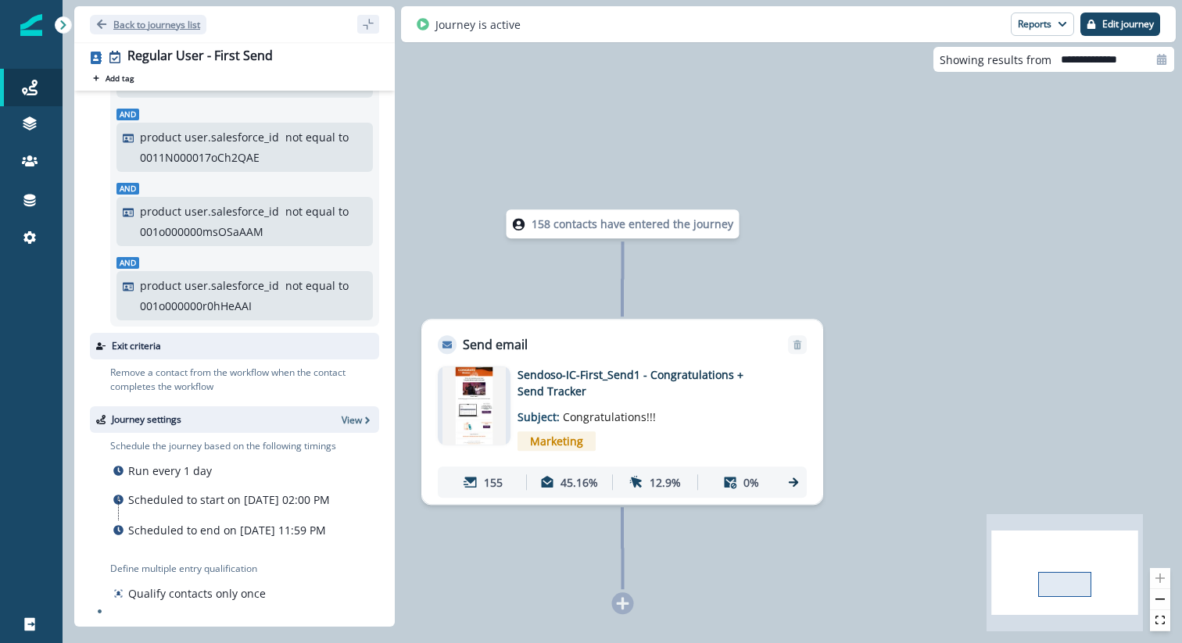
click at [156, 23] on p "Back to journeys list" at bounding box center [156, 24] width 87 height 13
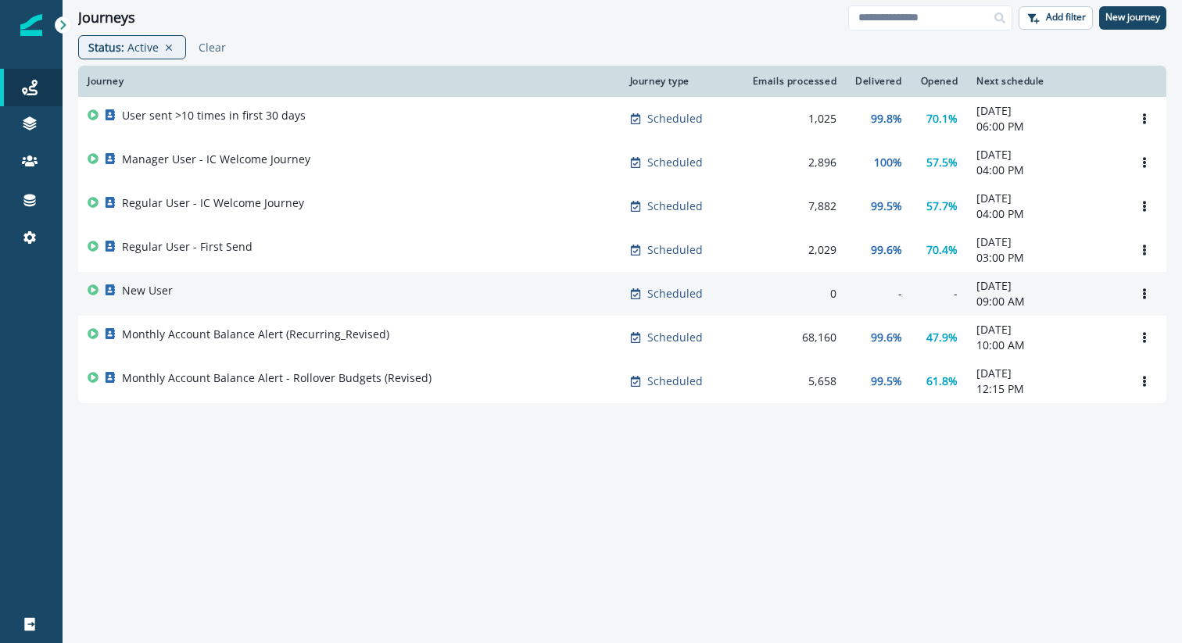
click at [142, 293] on p "New User" at bounding box center [147, 291] width 51 height 16
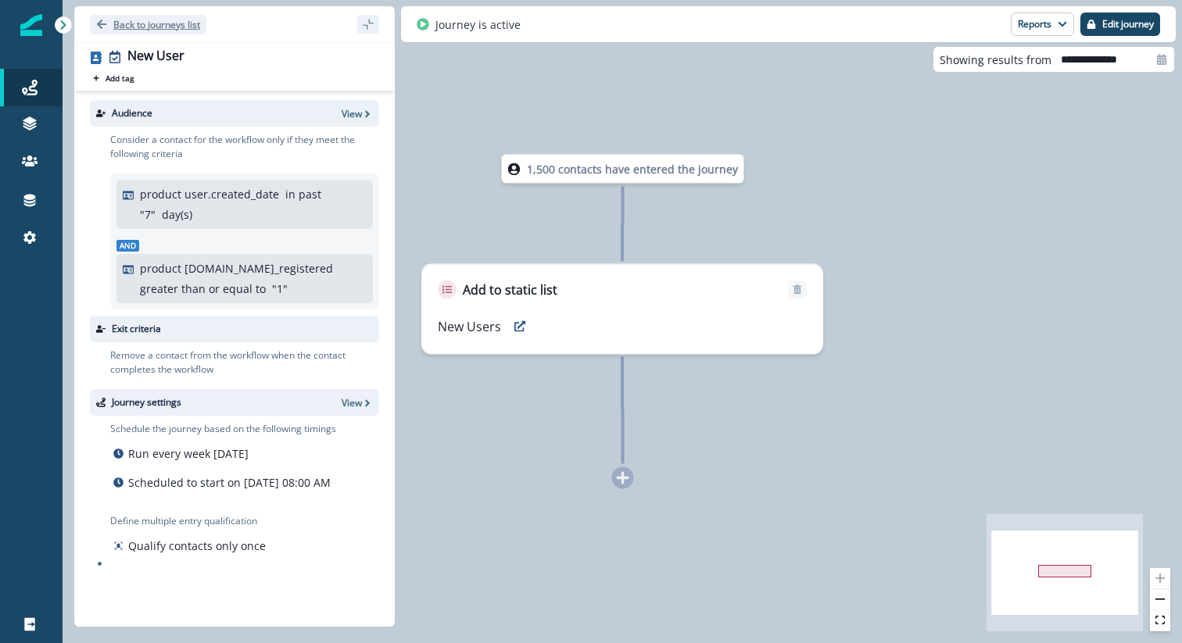
click at [140, 18] on p "Back to journeys list" at bounding box center [156, 24] width 87 height 13
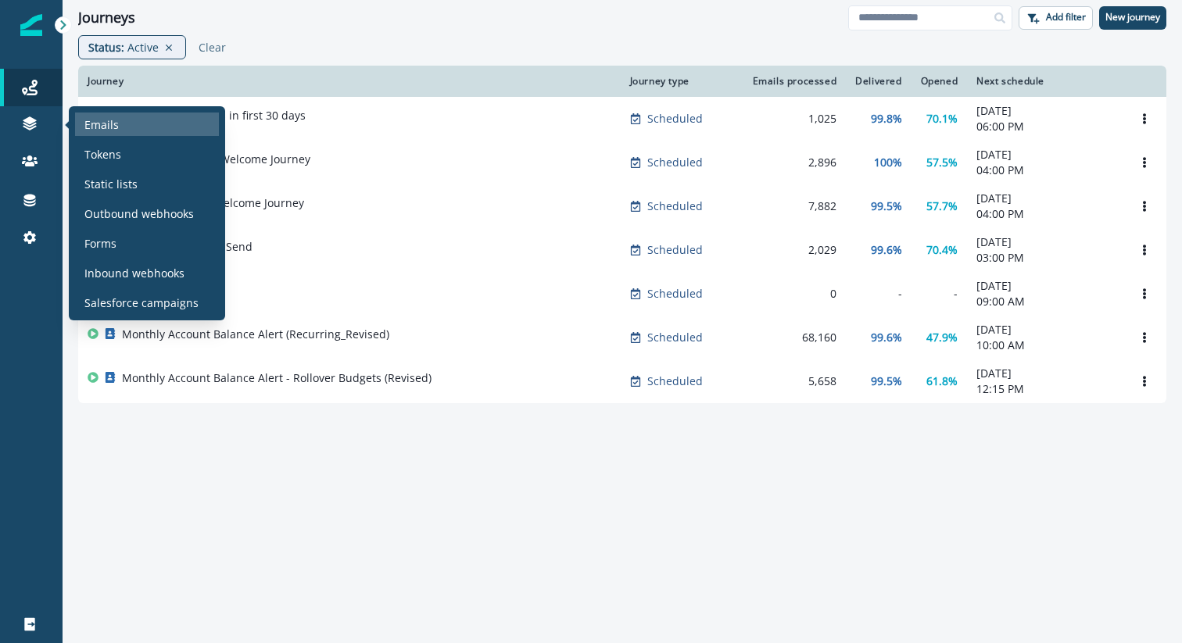
click at [93, 124] on p "Emails" at bounding box center [101, 124] width 34 height 16
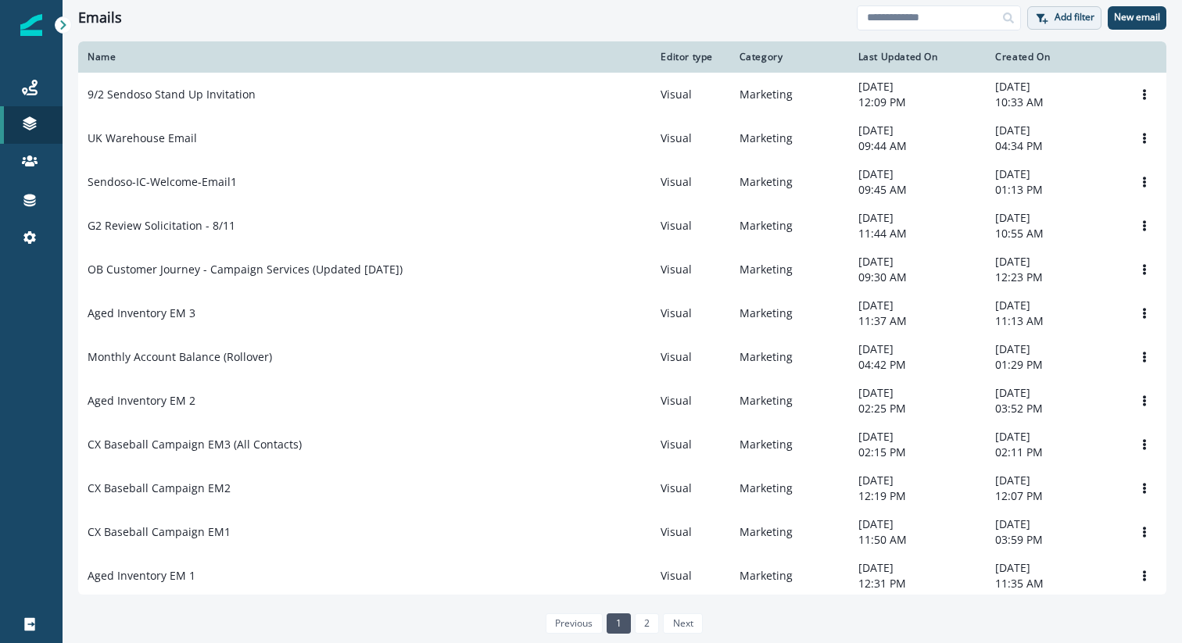
click at [1058, 10] on button "Add filter" at bounding box center [1064, 17] width 74 height 23
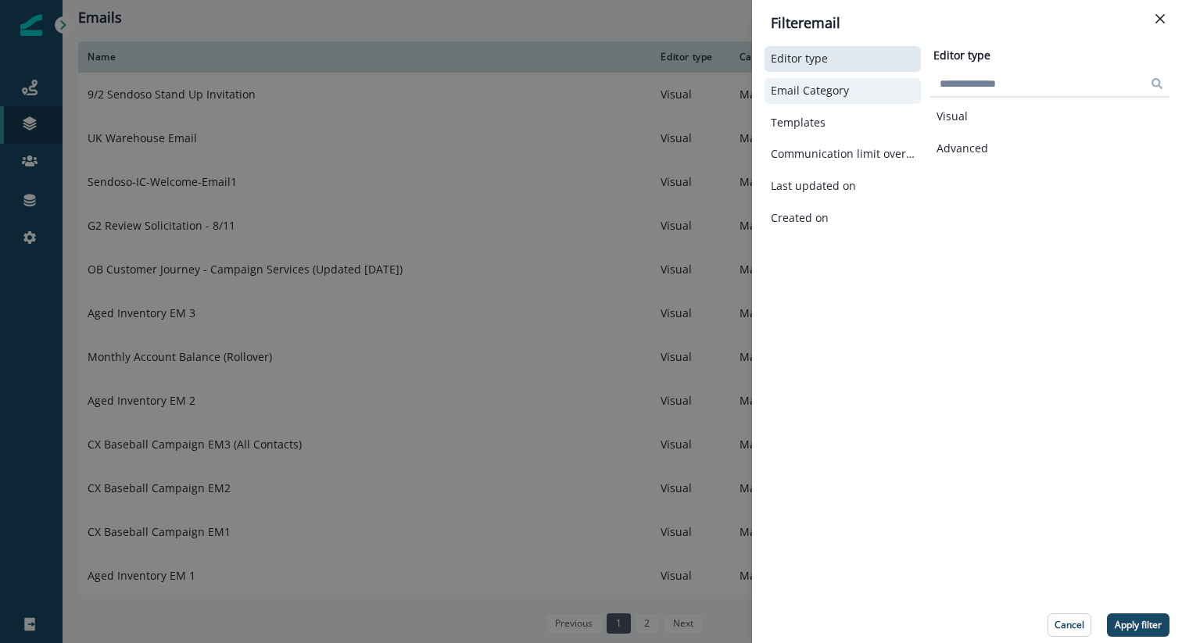
click at [847, 84] on button "Email Category" at bounding box center [843, 90] width 144 height 13
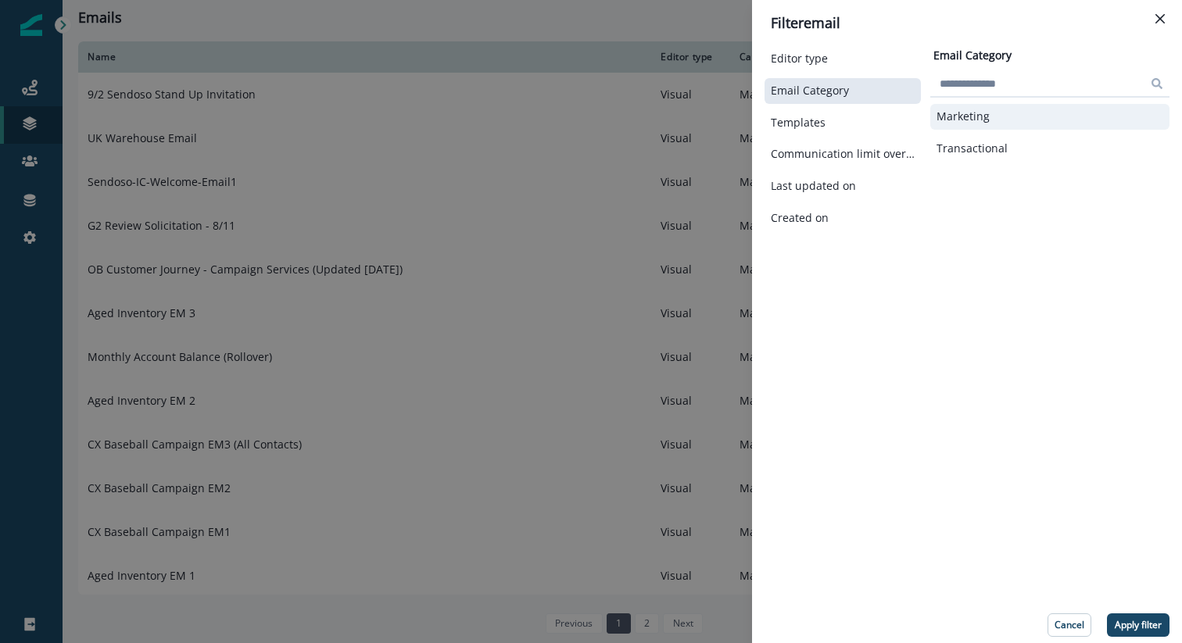
click at [954, 123] on div "Marketing" at bounding box center [1049, 117] width 239 height 26
click at [1139, 631] on button "Apply filter" at bounding box center [1138, 625] width 63 height 23
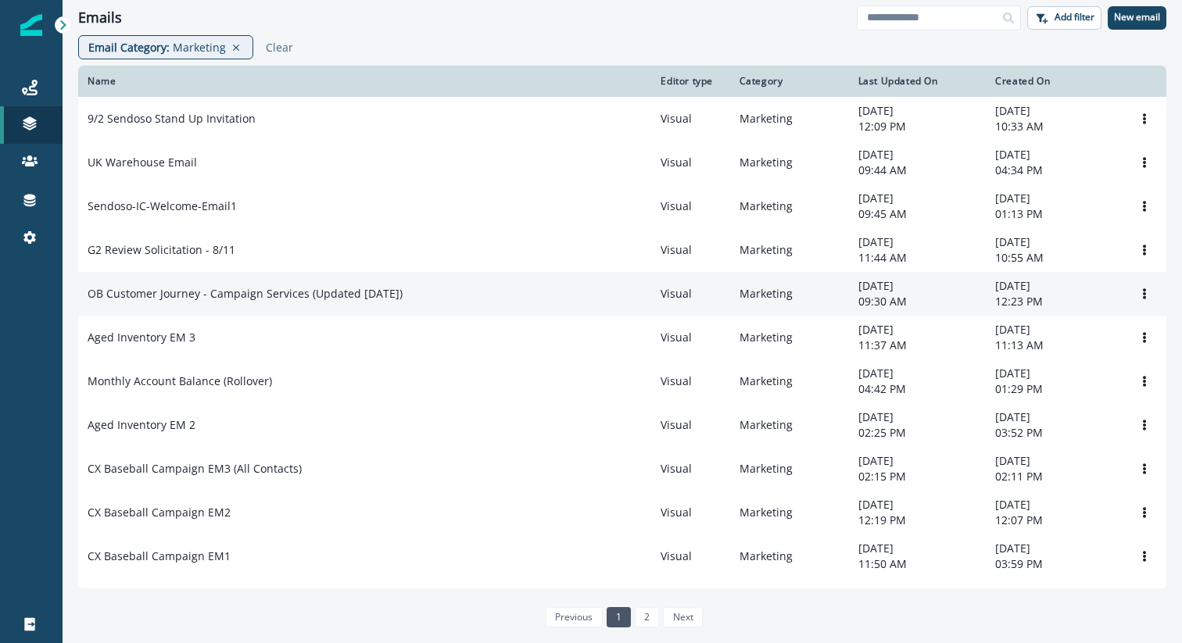
click at [240, 301] on p "OB Customer Journey - Campaign Services (Updated [DATE])" at bounding box center [245, 294] width 315 height 16
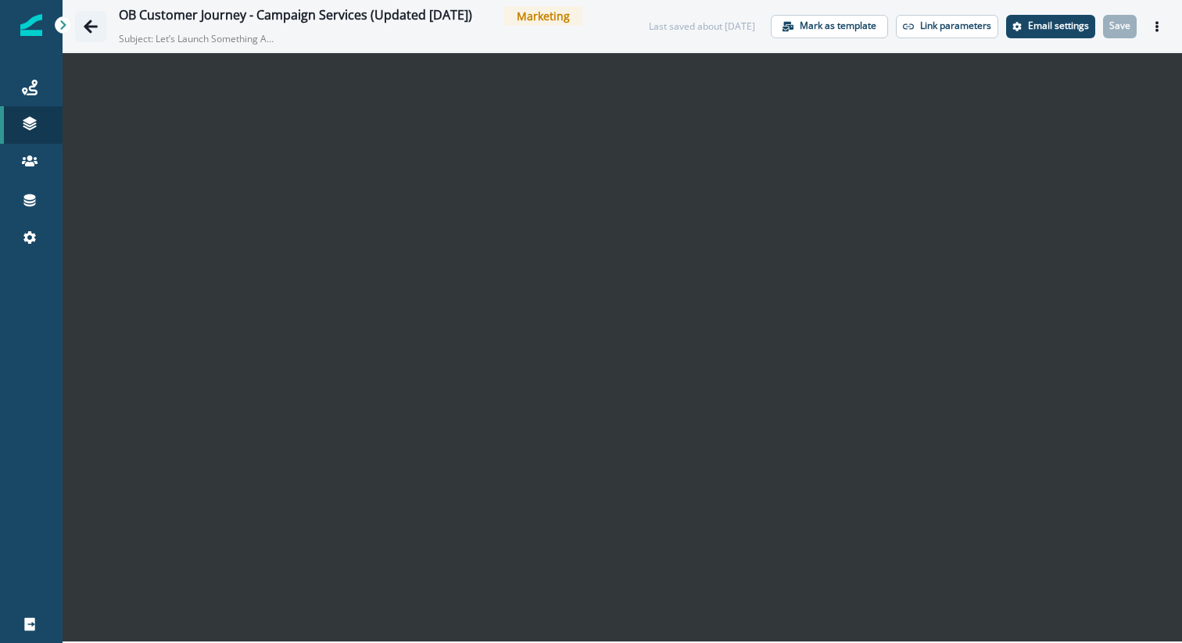
click at [93, 24] on icon "Go back" at bounding box center [91, 27] width 16 height 16
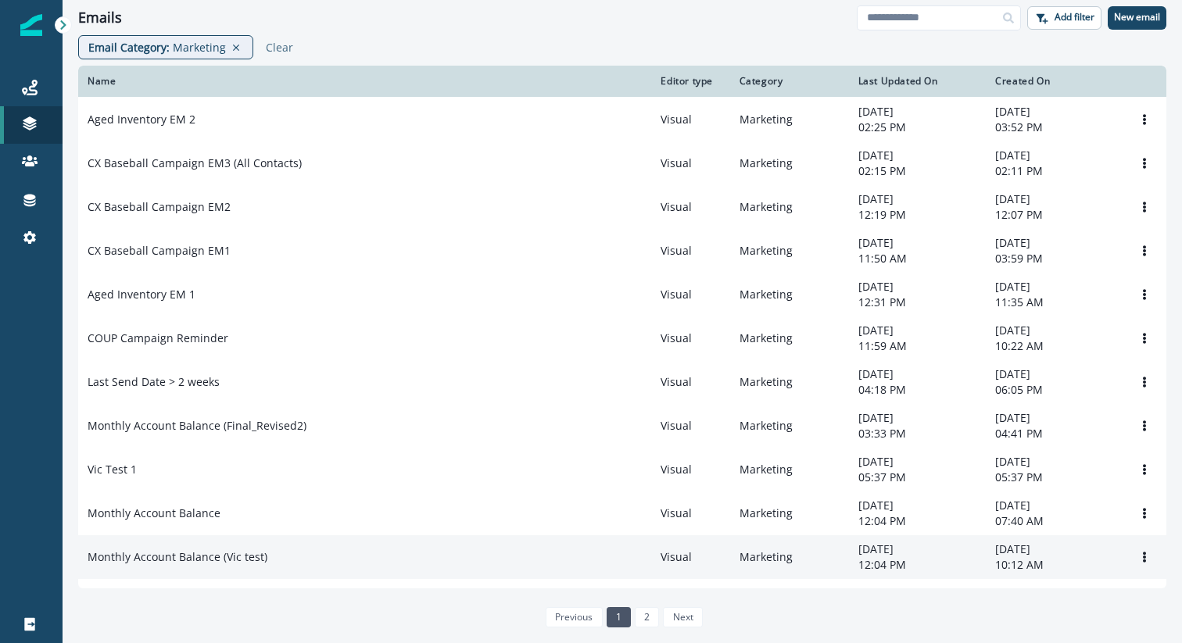
scroll to position [318, 0]
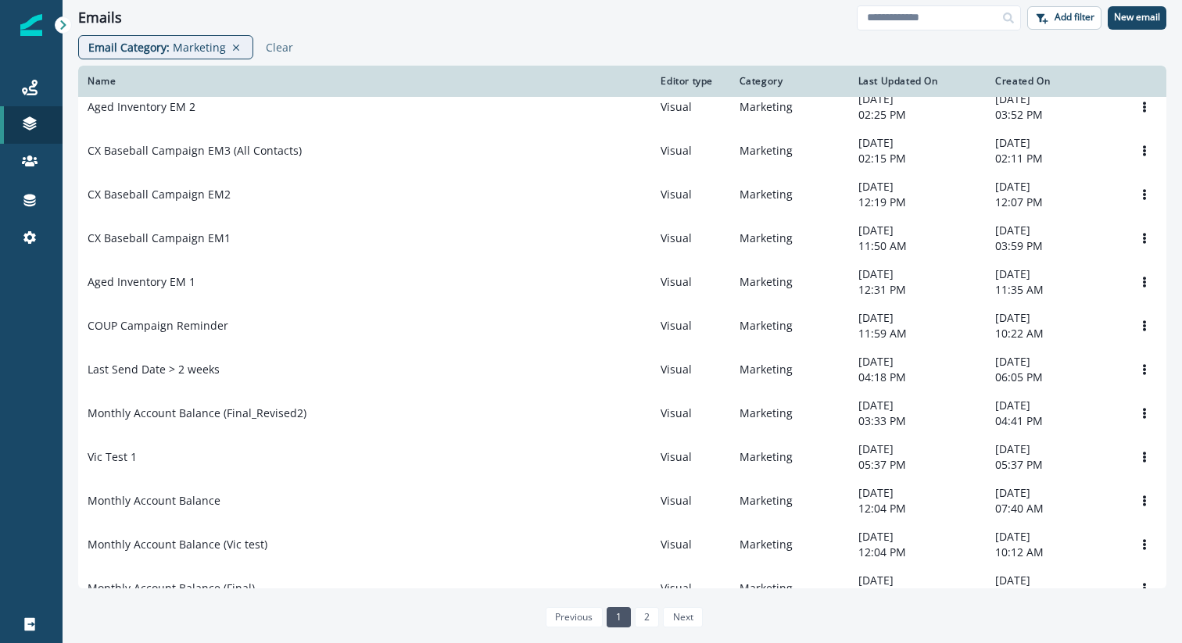
click at [649, 634] on div "previous 1 2 next" at bounding box center [622, 617] width 174 height 33
click at [643, 625] on link "2" at bounding box center [647, 617] width 24 height 20
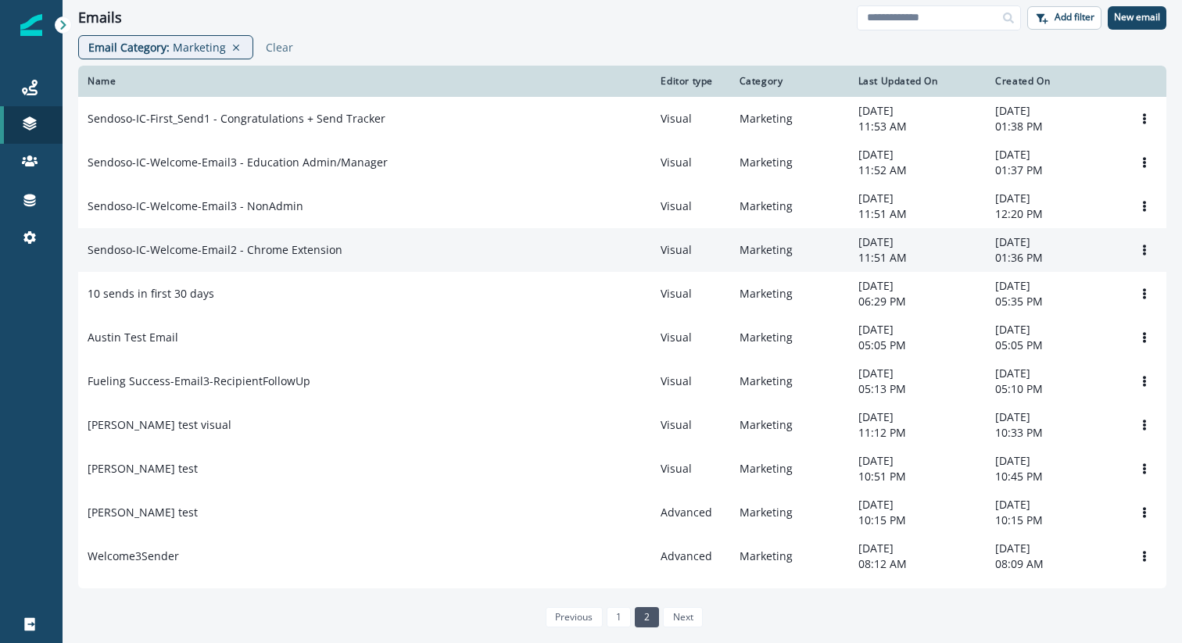
click at [231, 250] on p "Sendoso-IC-Welcome-Email2 - Chrome Extension" at bounding box center [215, 250] width 255 height 16
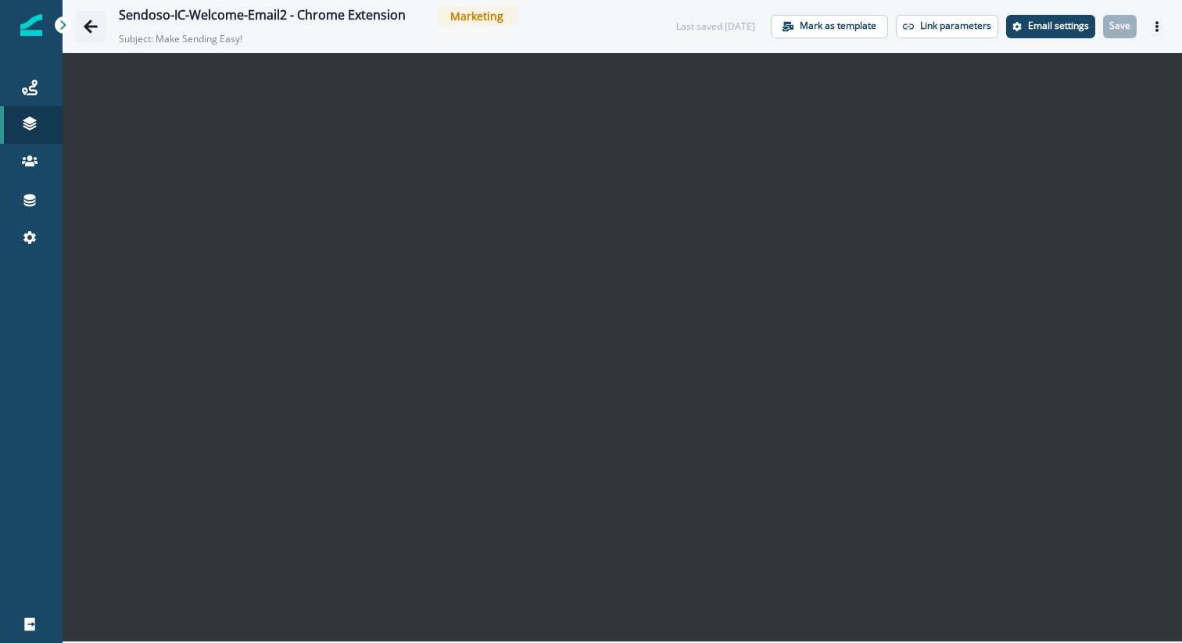
click at [94, 27] on icon "Go back" at bounding box center [91, 26] width 14 height 13
